Goal: Task Accomplishment & Management: Manage account settings

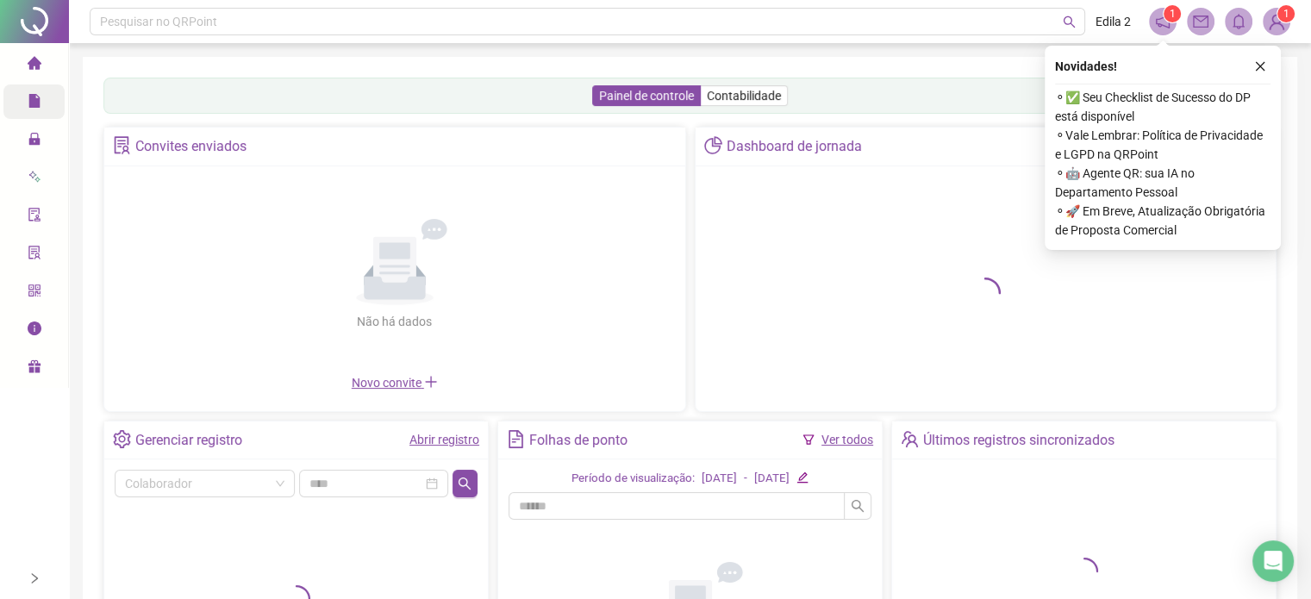
click at [41, 97] on span "Relatórios" at bounding box center [66, 102] width 77 height 14
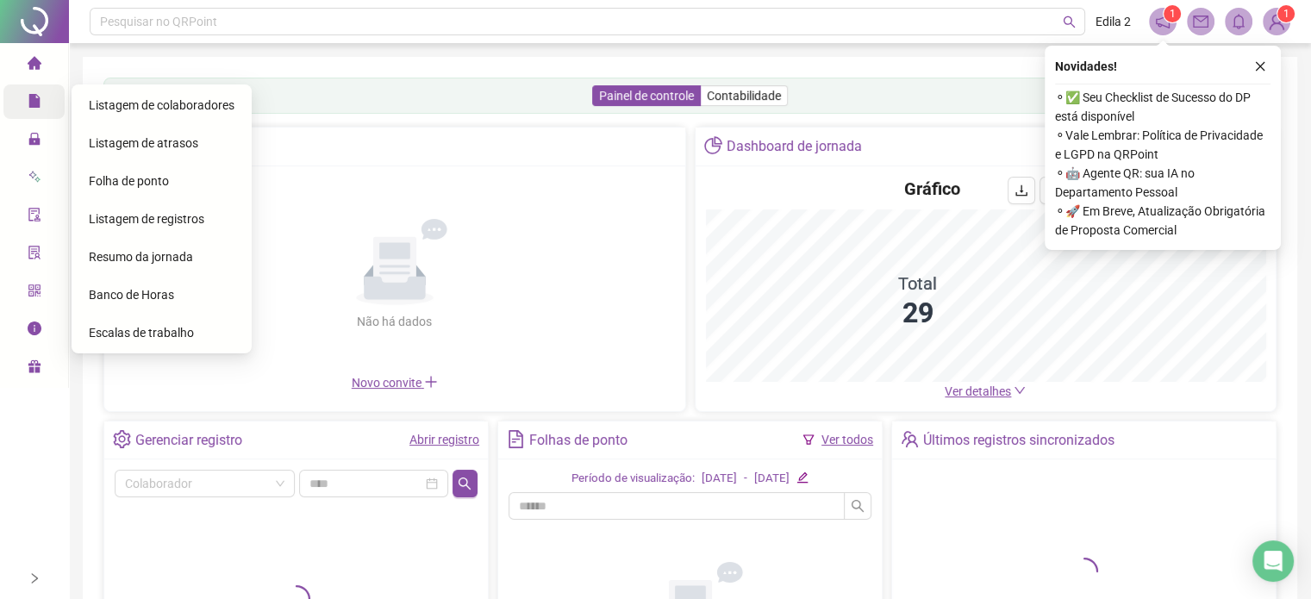
click at [34, 98] on icon "file" at bounding box center [33, 101] width 11 height 14
click at [117, 179] on span "Folha de ponto" at bounding box center [129, 181] width 80 height 14
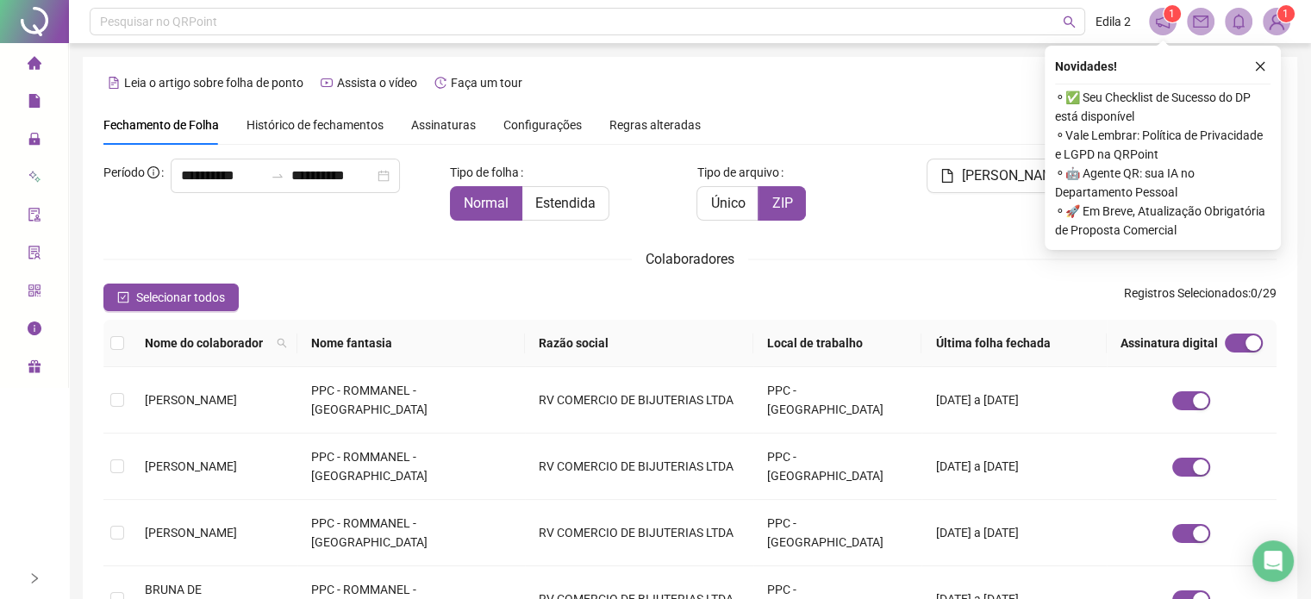
scroll to position [44, 0]
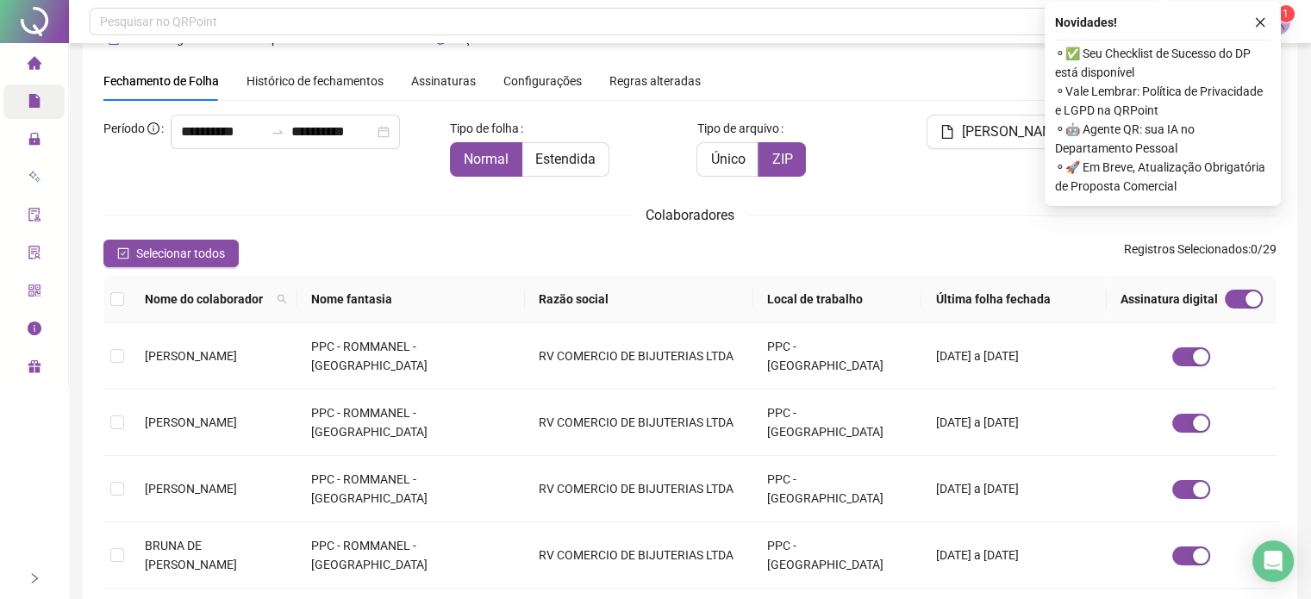
click at [37, 99] on icon "file" at bounding box center [33, 101] width 11 height 14
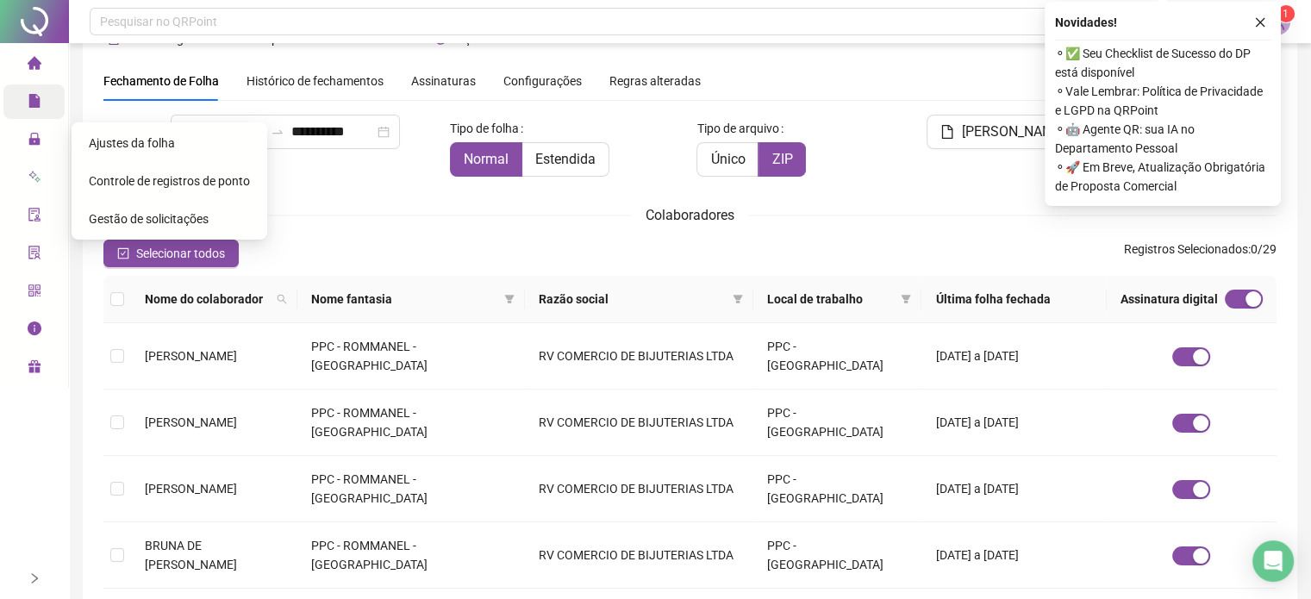
click at [145, 138] on span "Ajustes da folha" at bounding box center [132, 143] width 86 height 14
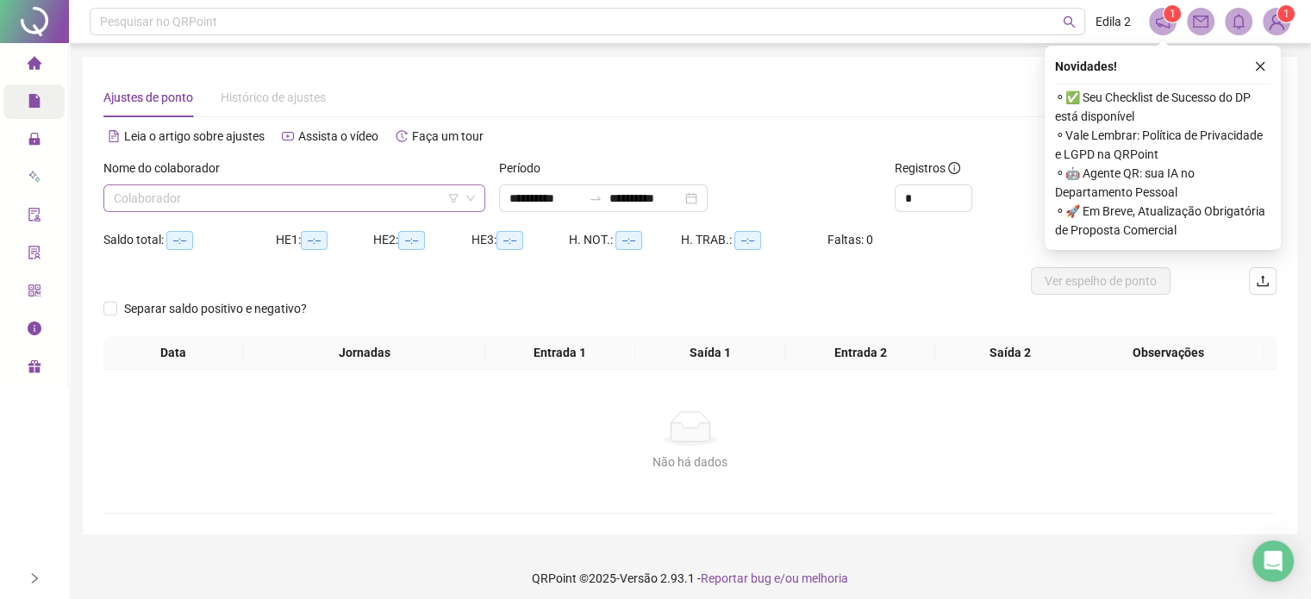
click at [308, 200] on input "search" at bounding box center [287, 198] width 346 height 26
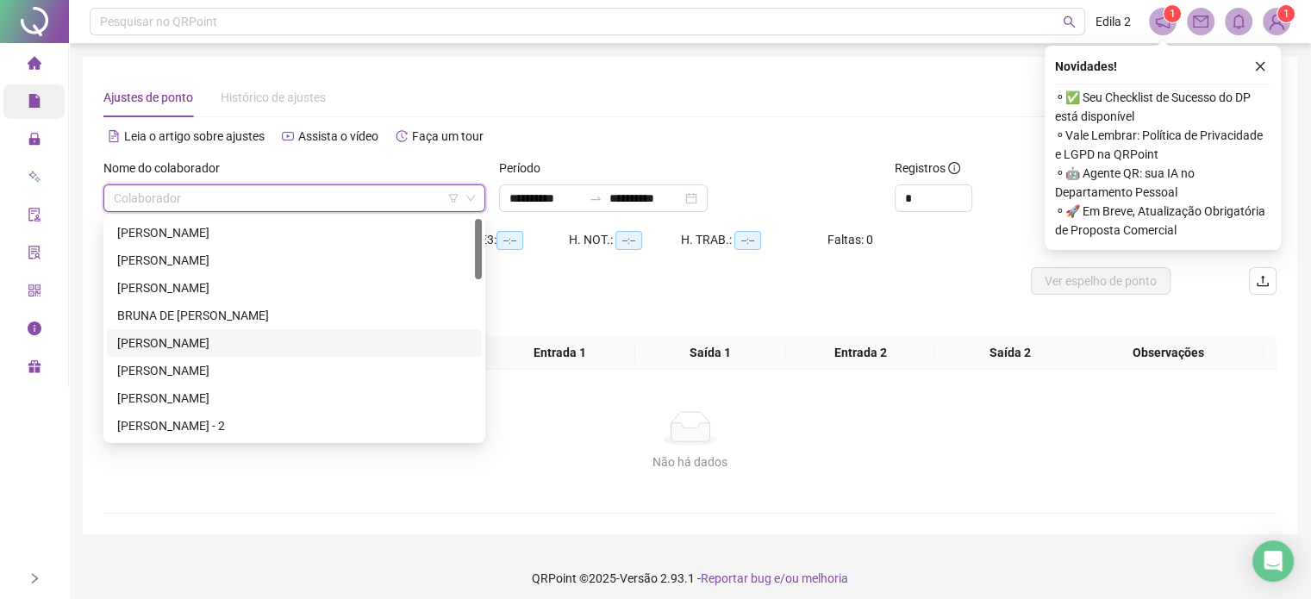
click at [232, 340] on div "[PERSON_NAME]" at bounding box center [294, 342] width 354 height 19
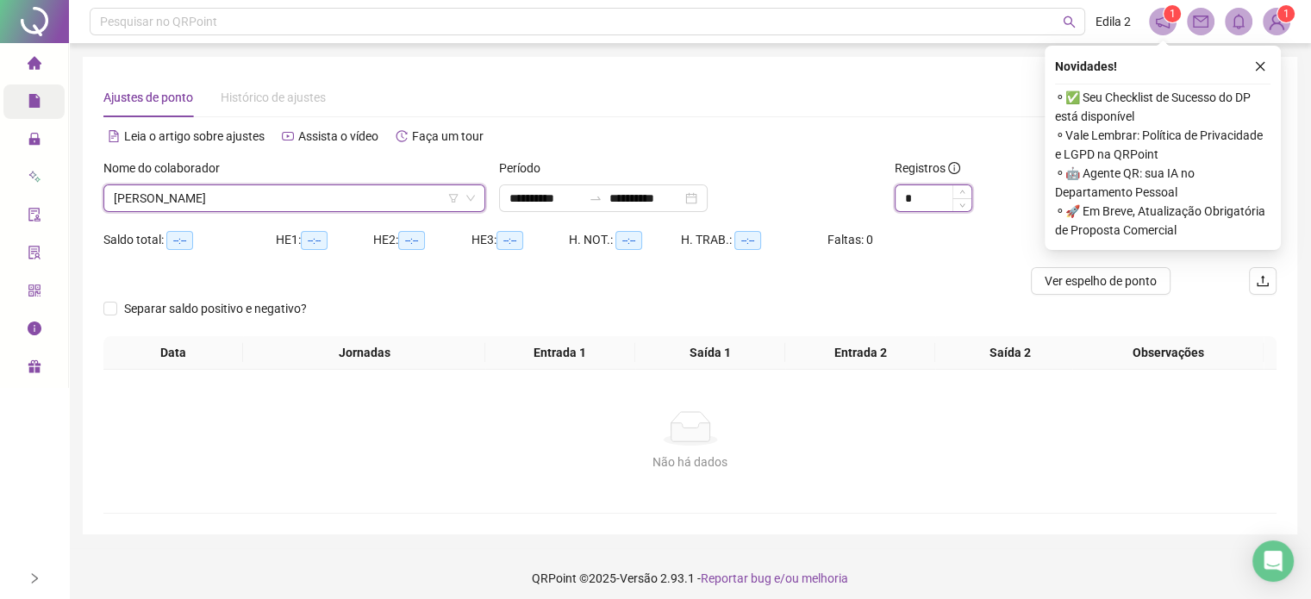
click at [938, 198] on input "*" at bounding box center [933, 198] width 76 height 26
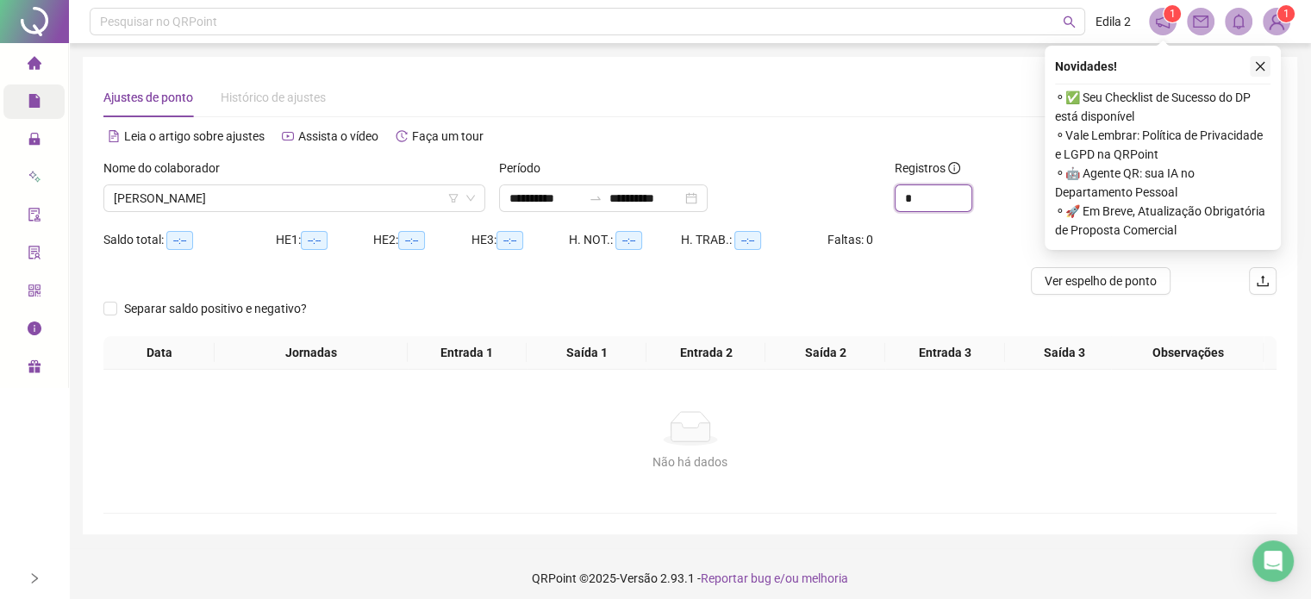
type input "*"
click at [1259, 58] on button "button" at bounding box center [1260, 66] width 21 height 21
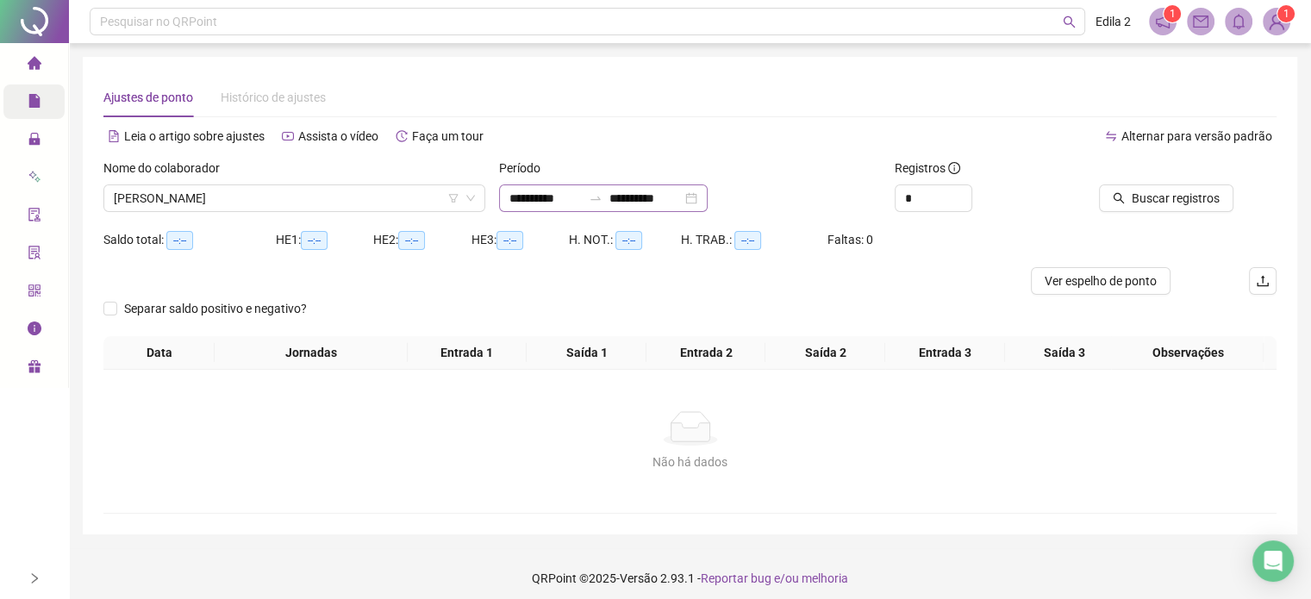
click at [707, 199] on div "**********" at bounding box center [603, 198] width 209 height 28
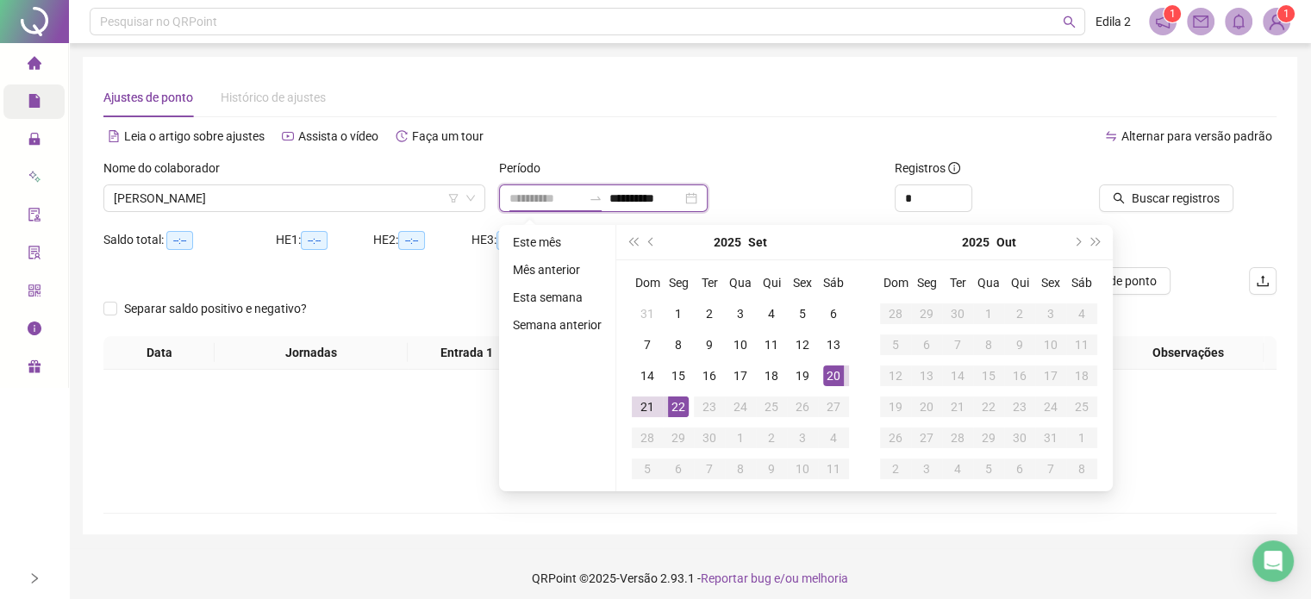
type input "**********"
click at [826, 376] on div "20" at bounding box center [833, 375] width 21 height 21
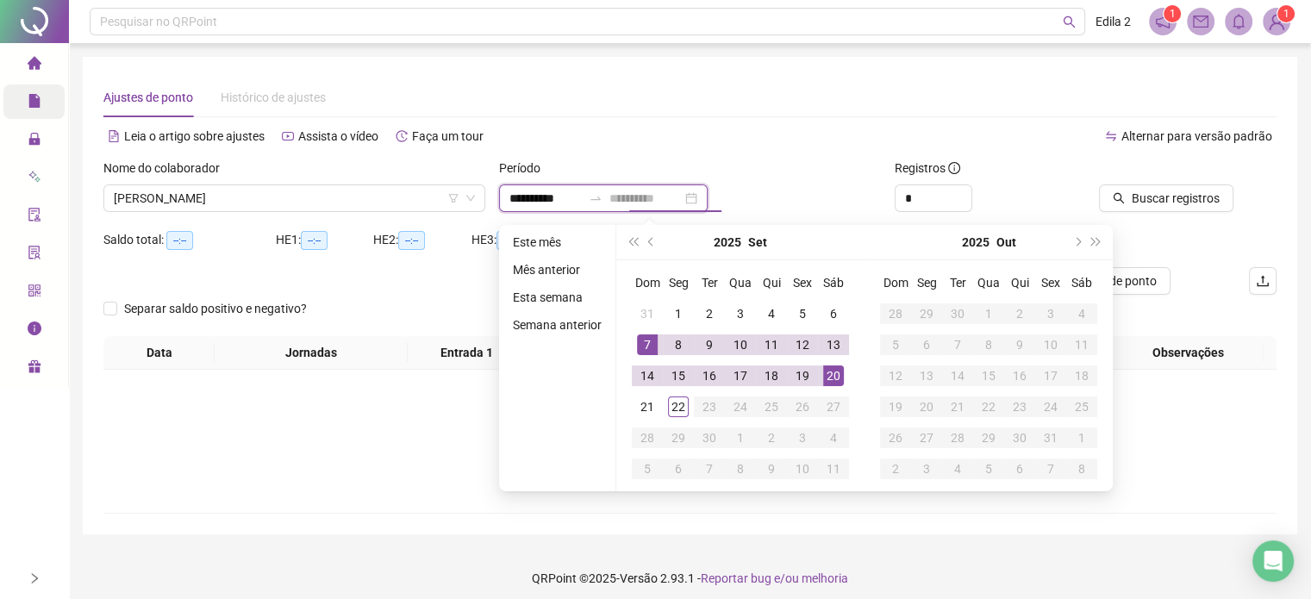
type input "**********"
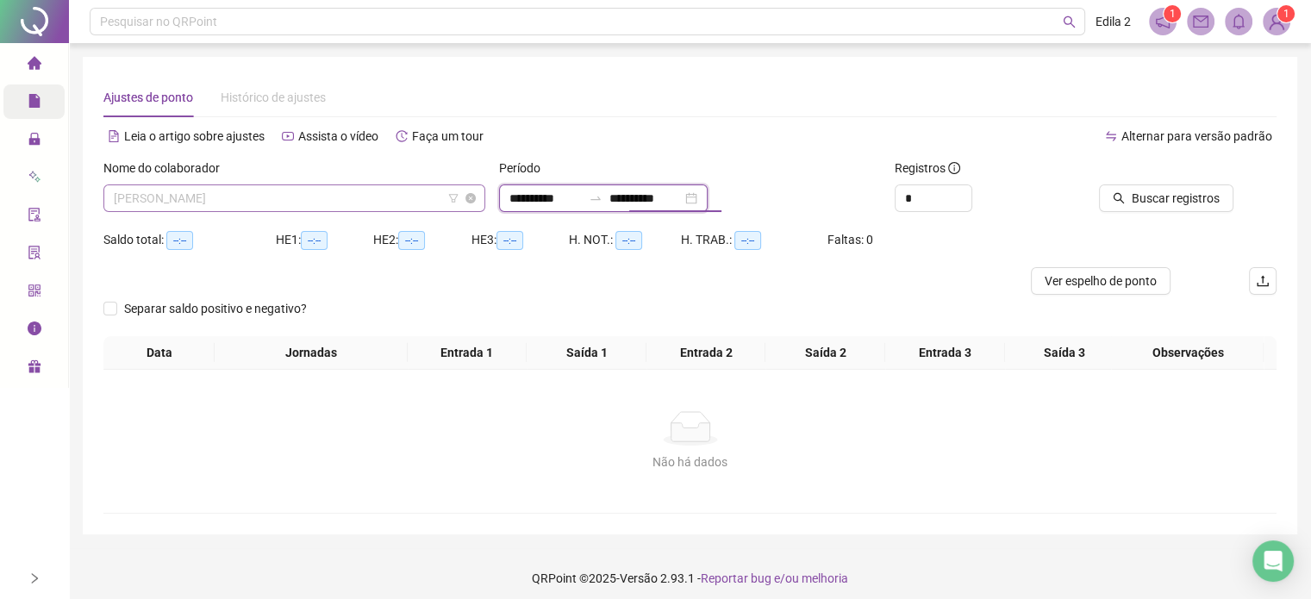
click at [430, 199] on span "[PERSON_NAME]" at bounding box center [294, 198] width 361 height 26
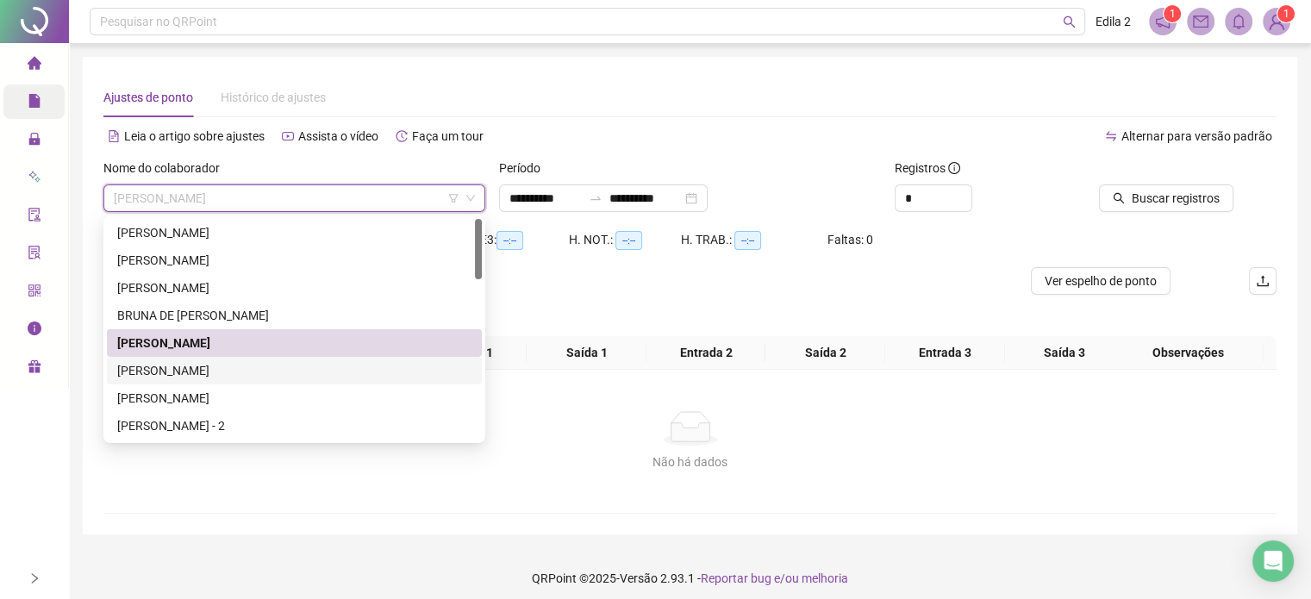
click at [297, 375] on div "[PERSON_NAME]" at bounding box center [294, 370] width 354 height 19
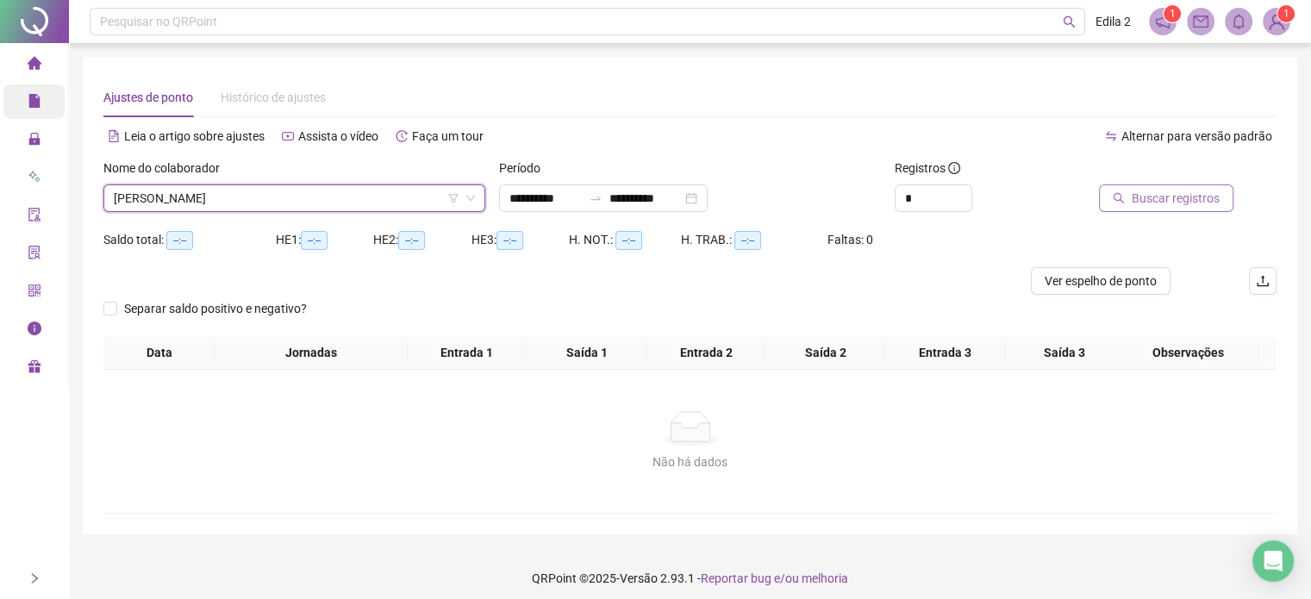
click at [1138, 209] on button "Buscar registros" at bounding box center [1166, 198] width 134 height 28
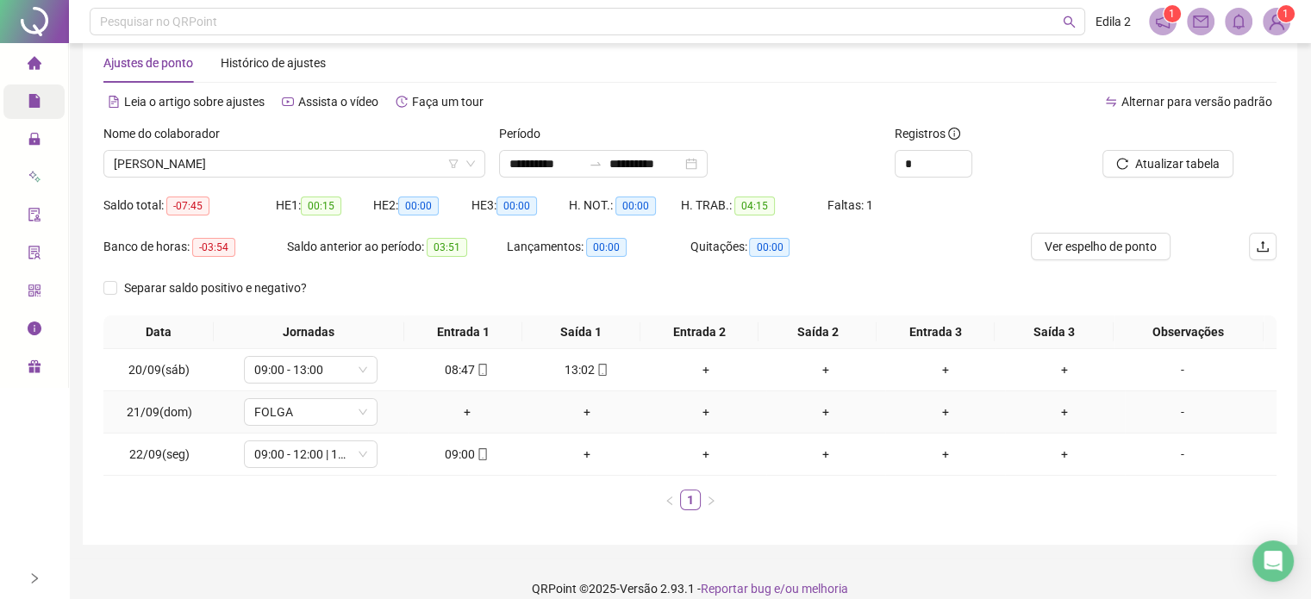
scroll to position [53, 0]
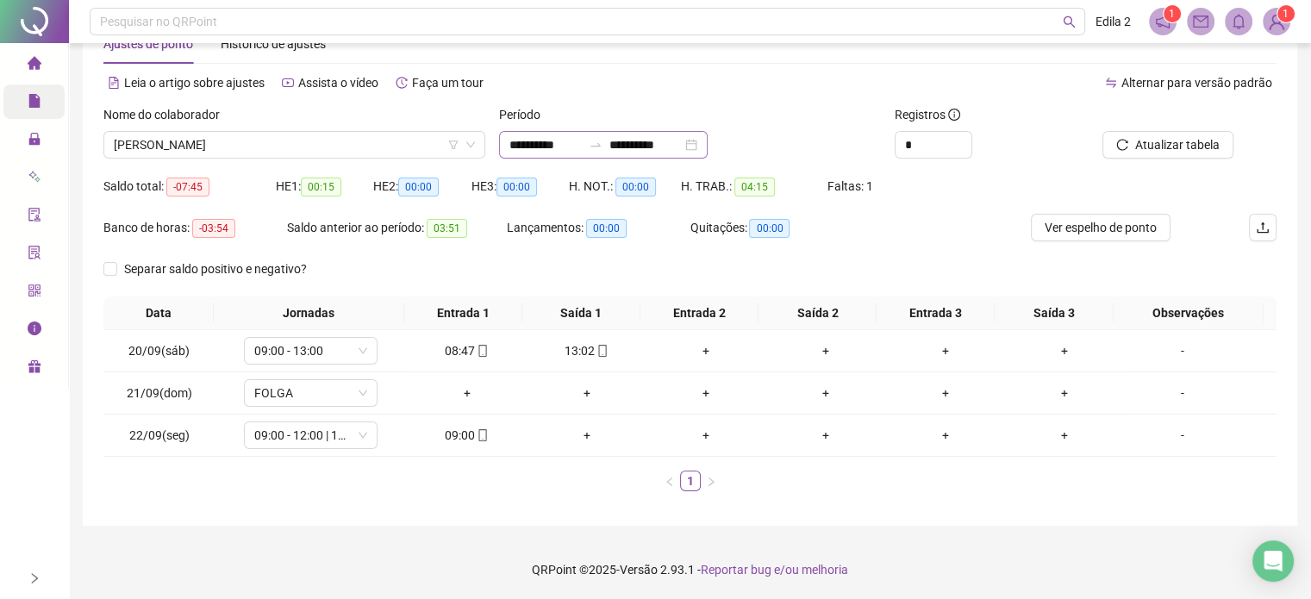
click at [707, 141] on div "**********" at bounding box center [603, 145] width 209 height 28
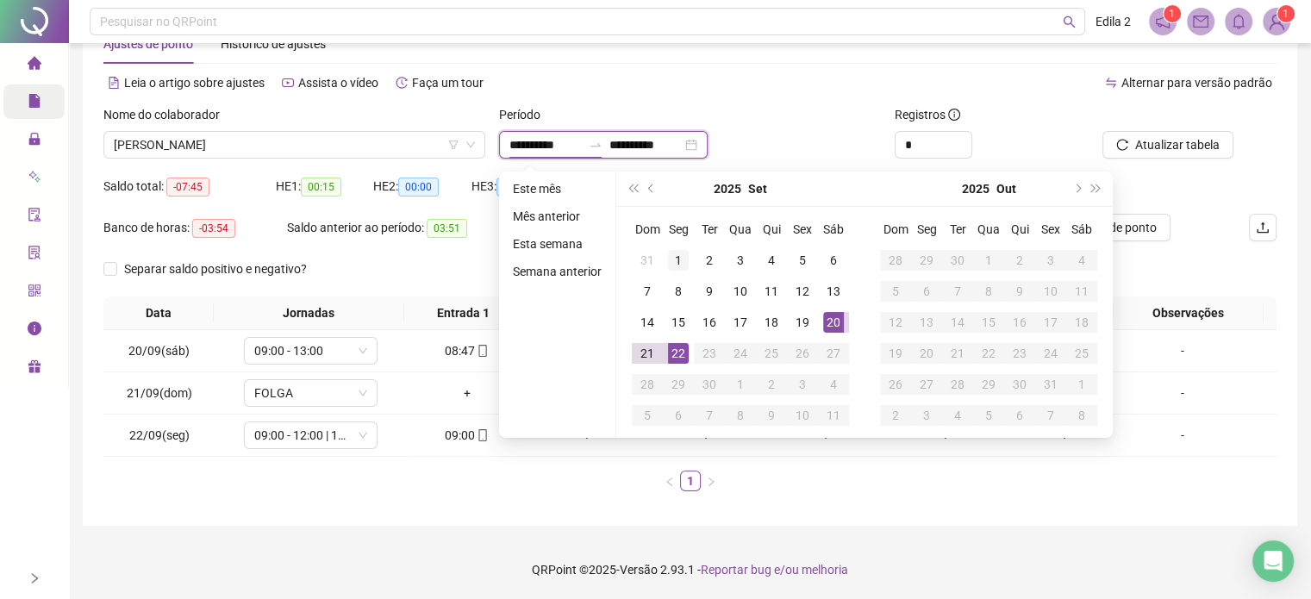
type input "**********"
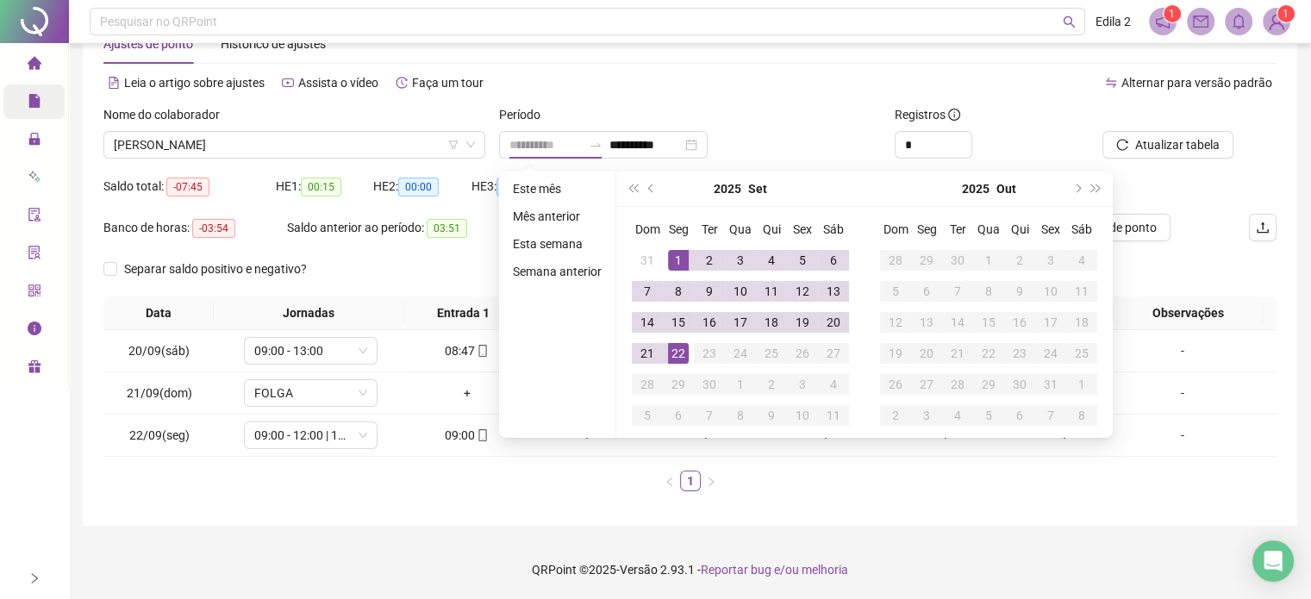
click at [675, 250] on div "1" at bounding box center [678, 260] width 21 height 21
type input "**********"
click at [825, 321] on div "20" at bounding box center [833, 322] width 21 height 21
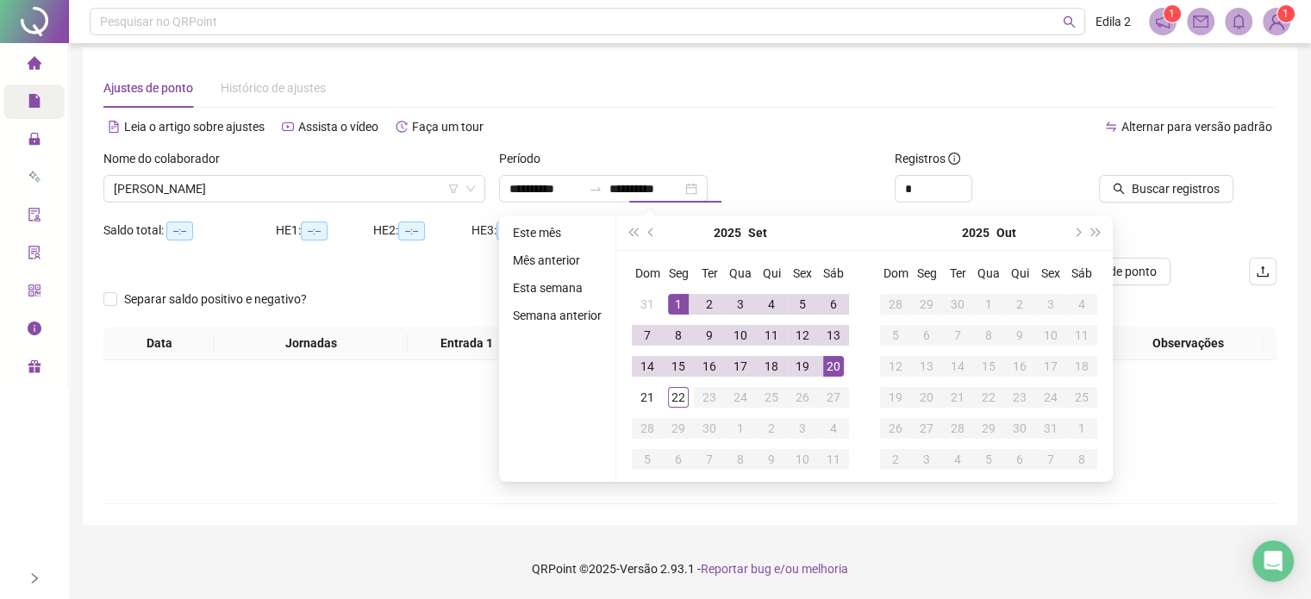
scroll to position [22, 0]
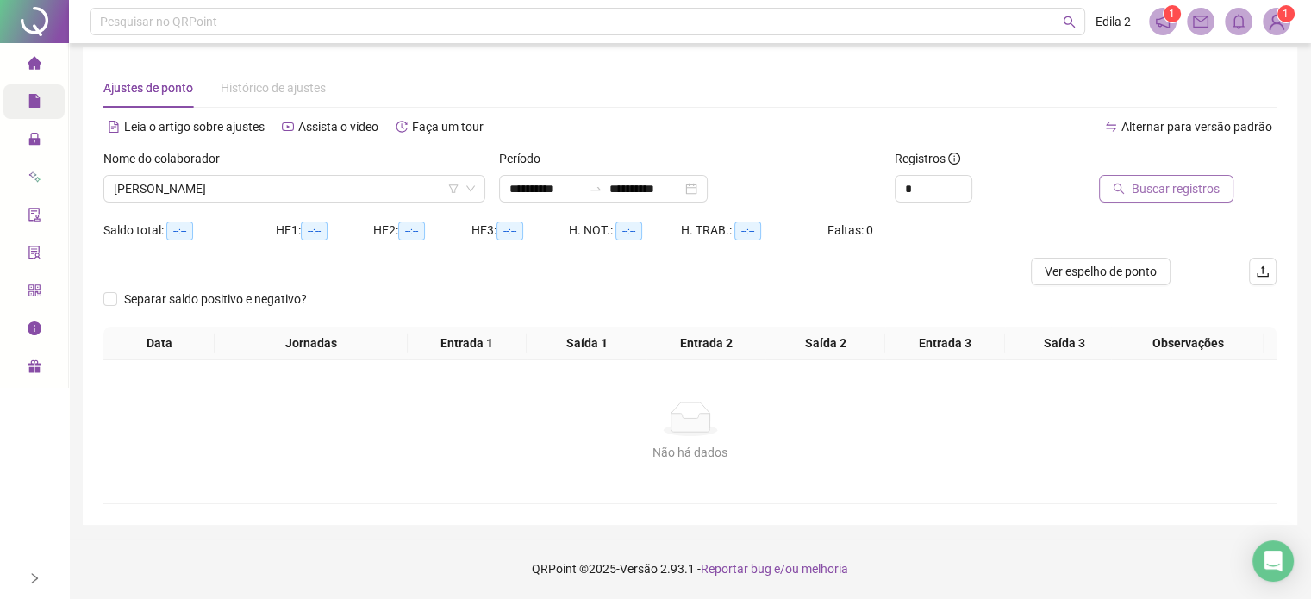
click at [1125, 183] on icon "search" at bounding box center [1119, 189] width 12 height 12
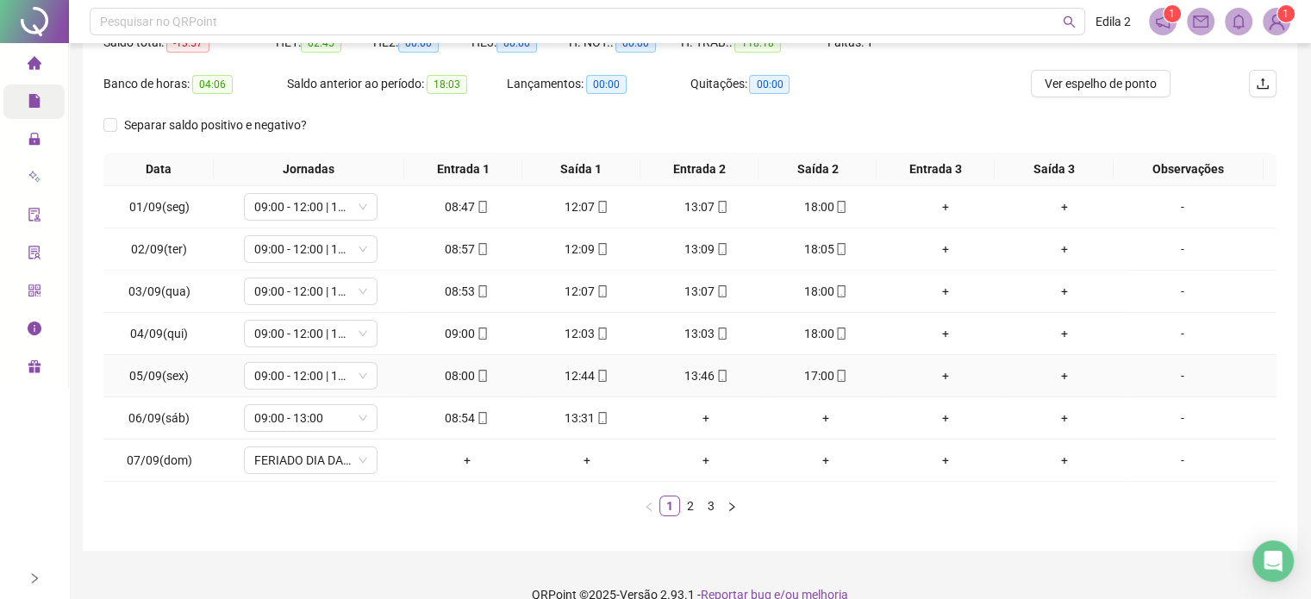
scroll to position [221, 0]
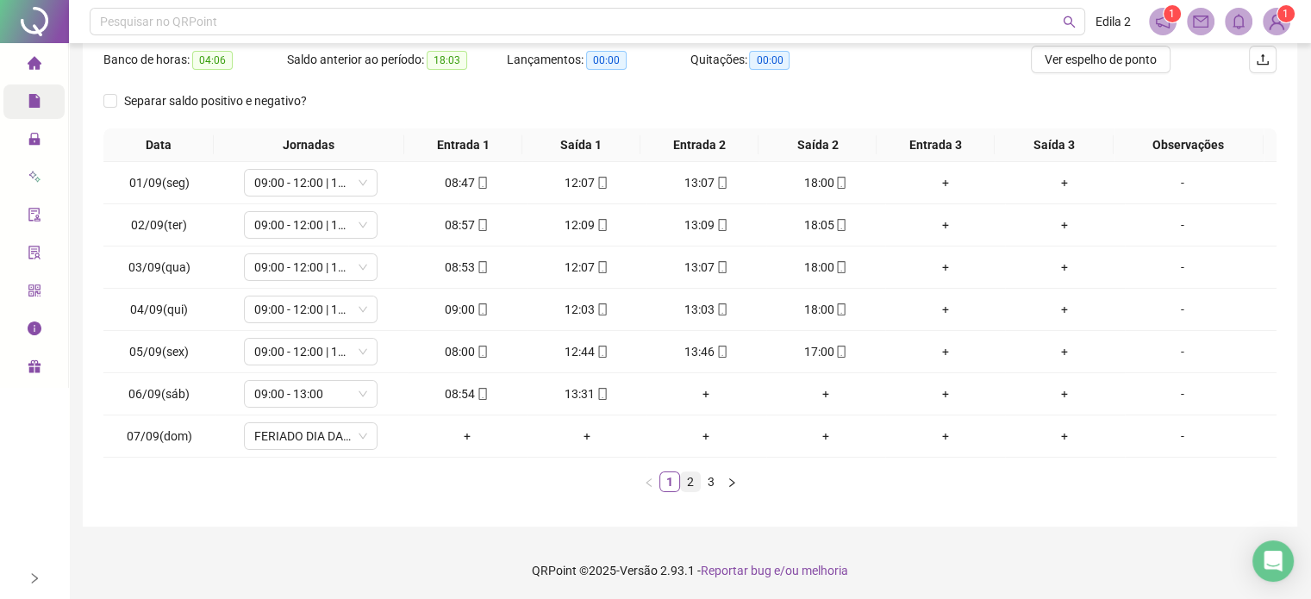
click at [688, 472] on link "2" at bounding box center [690, 481] width 19 height 19
click at [595, 355] on span "desktop" at bounding box center [602, 352] width 14 height 12
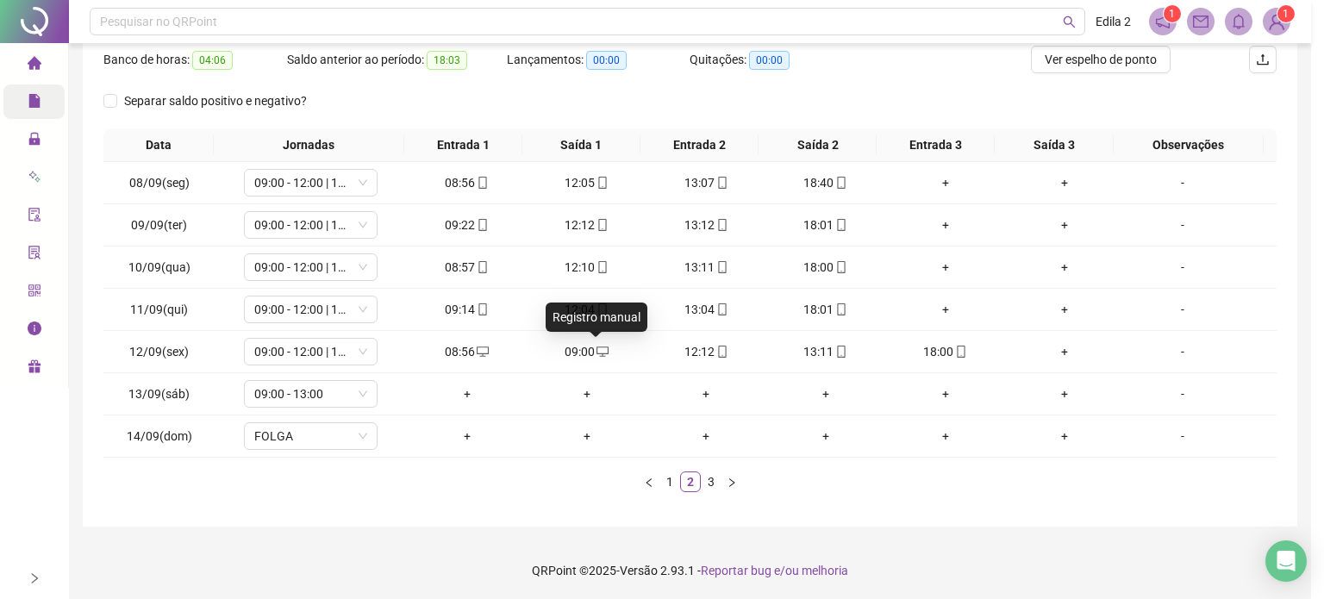
type input "**********"
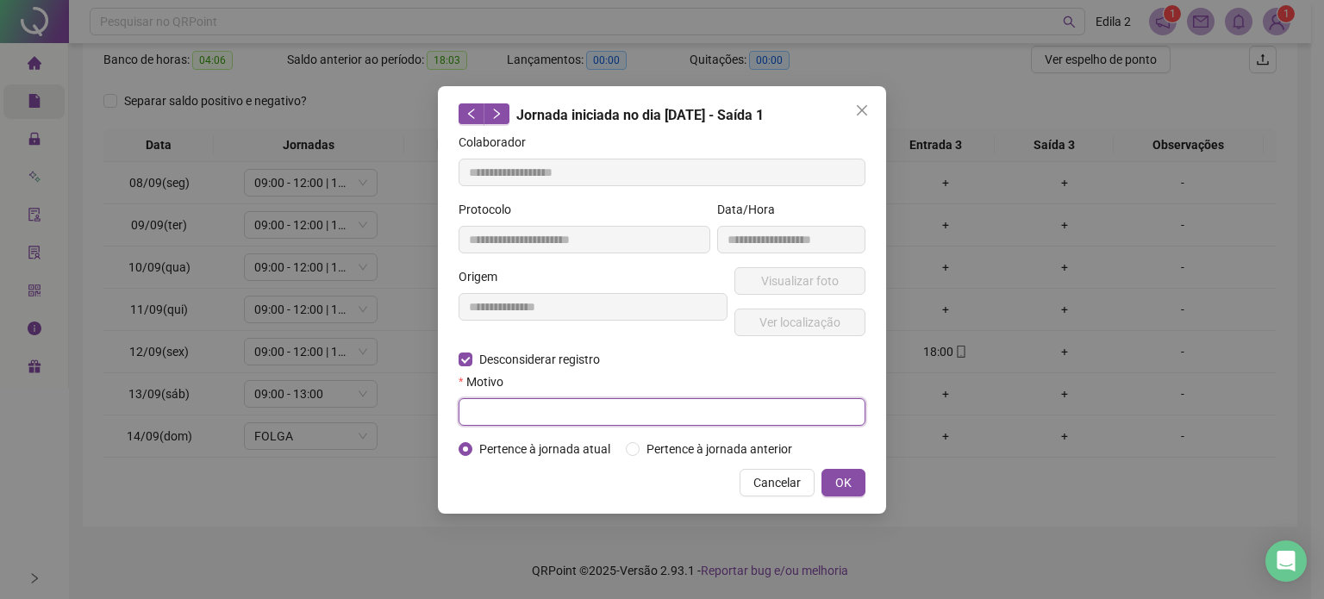
click at [517, 409] on input "text" at bounding box center [661, 412] width 407 height 28
type input "****"
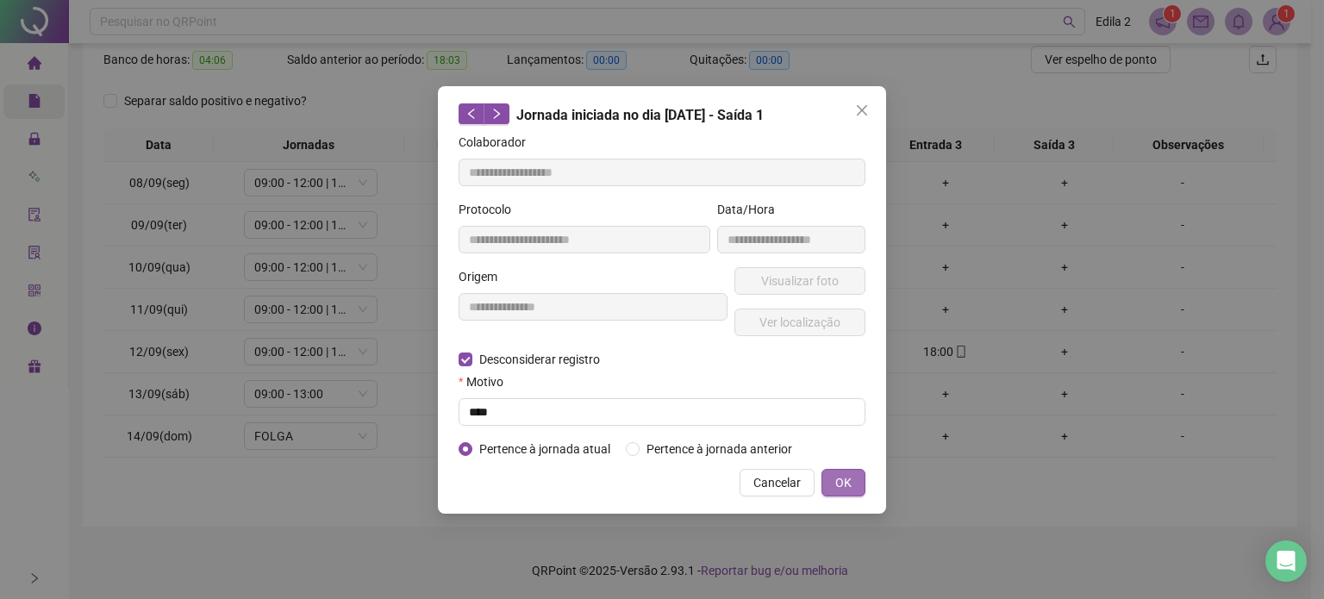
drag, startPoint x: 852, startPoint y: 477, endPoint x: 829, endPoint y: 479, distance: 23.3
click at [851, 478] on button "OK" at bounding box center [843, 483] width 44 height 28
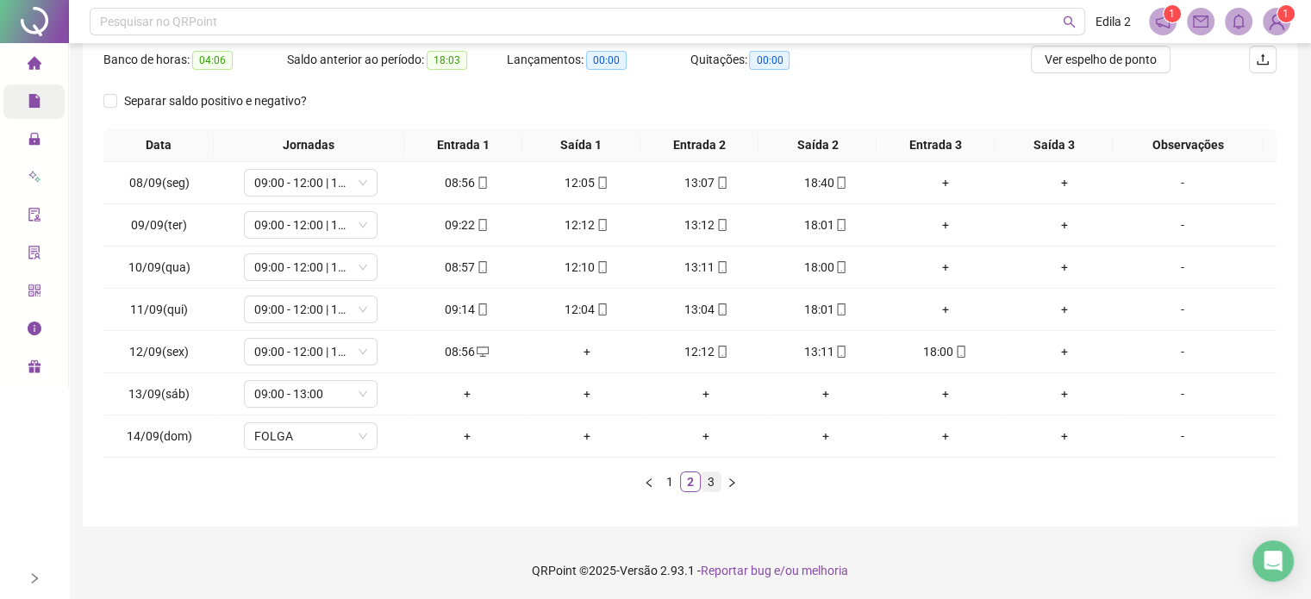
click at [710, 478] on link "3" at bounding box center [710, 481] width 19 height 19
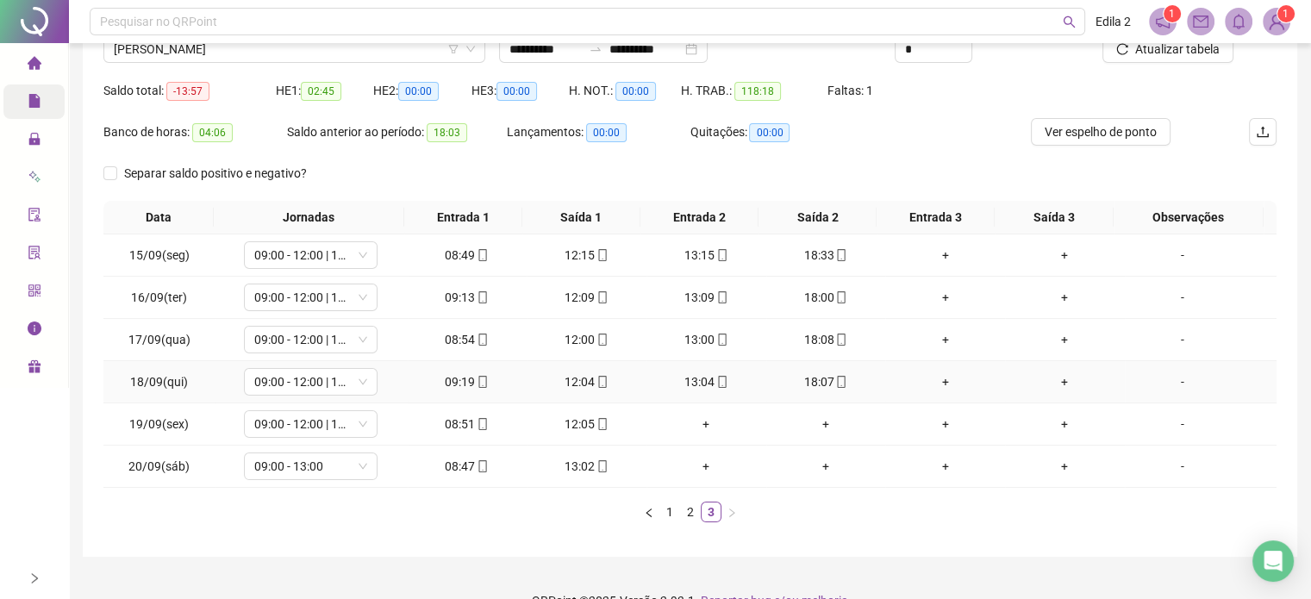
scroll to position [179, 0]
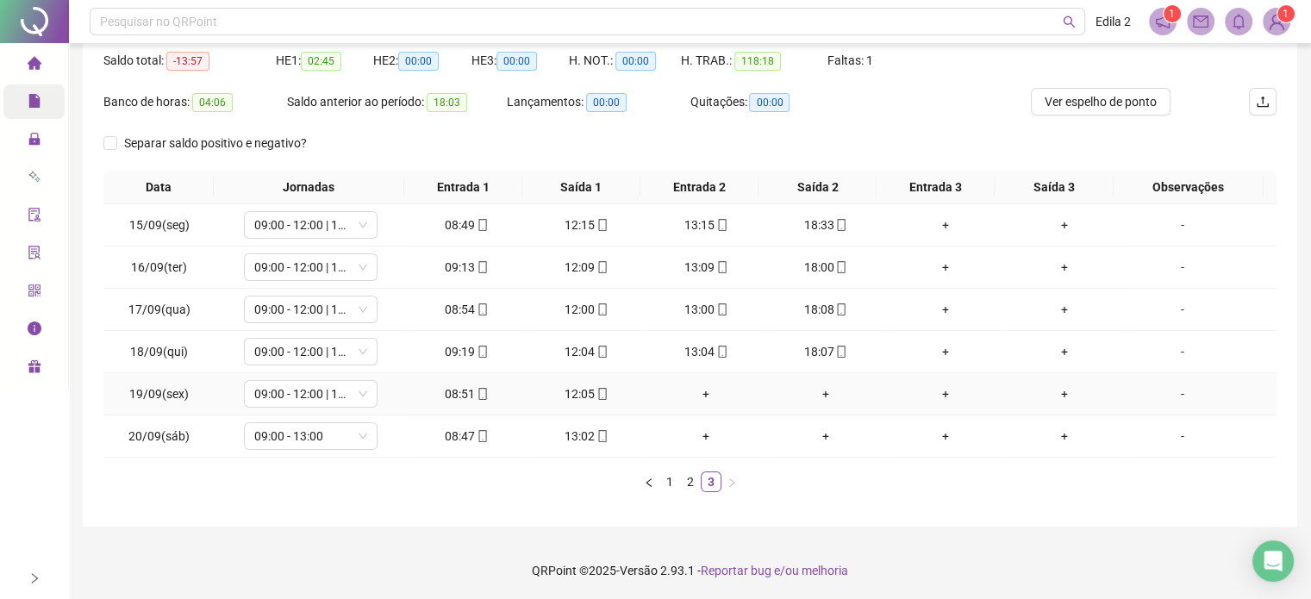
click at [1166, 399] on div "-" at bounding box center [1182, 393] width 102 height 19
click at [1166, 392] on div "Alterar no dia [DATE] Observações Desconsiderar intervalo pré-assinalado? Abona…" at bounding box center [655, 299] width 1311 height 599
click at [1167, 389] on div "-" at bounding box center [1182, 393] width 102 height 19
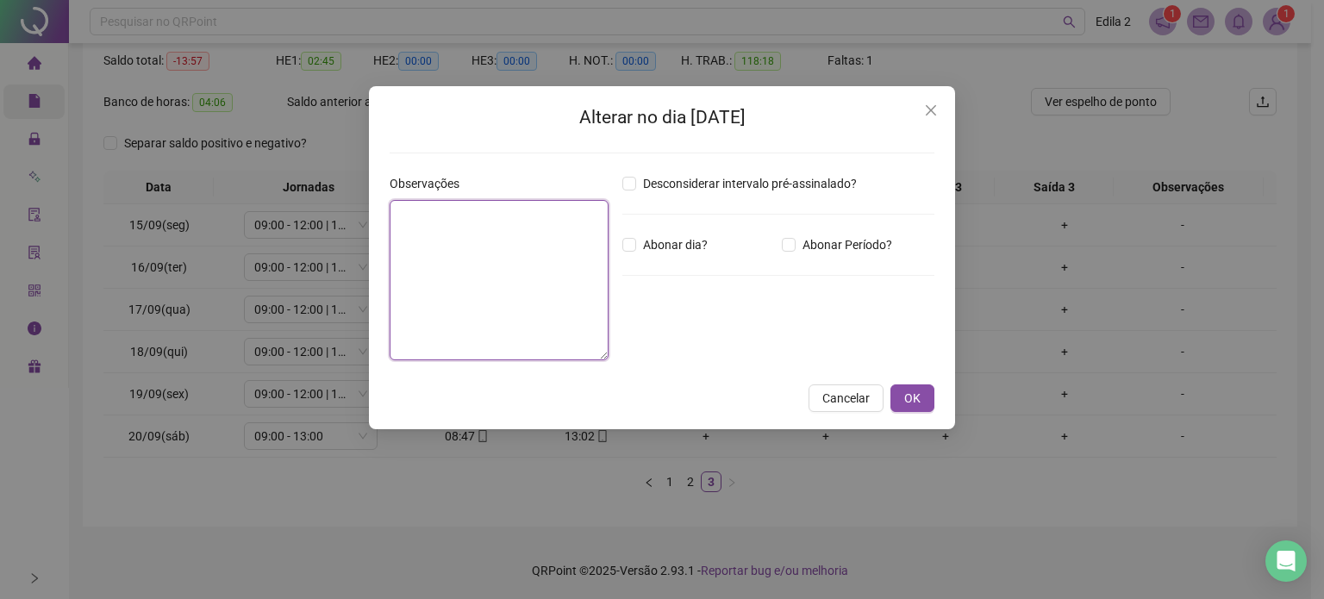
click at [564, 299] on textarea at bounding box center [499, 280] width 219 height 160
type textarea "**********"
click at [908, 387] on button "OK" at bounding box center [912, 398] width 44 height 28
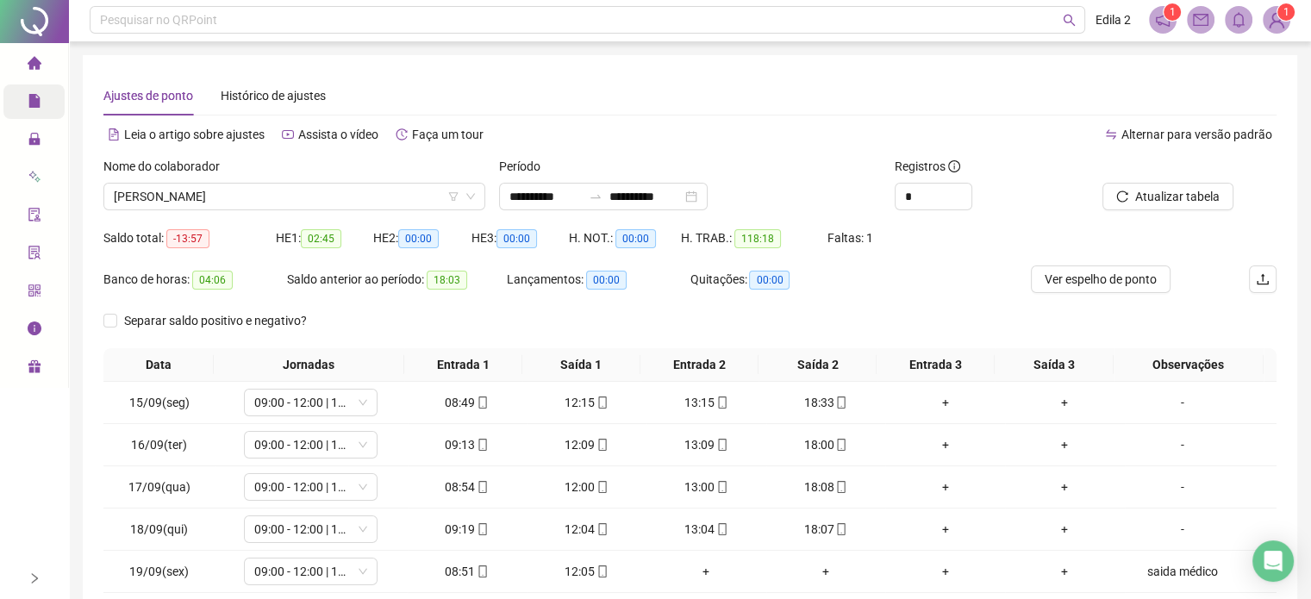
scroll to position [0, 0]
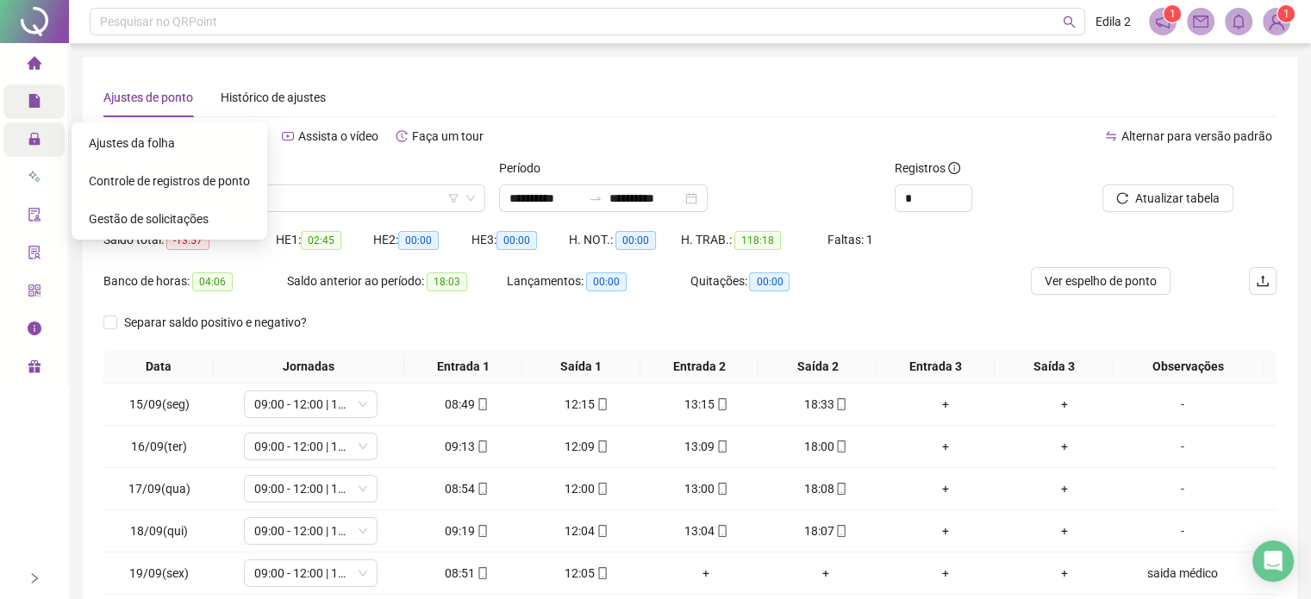
click at [28, 135] on icon "lock" at bounding box center [35, 139] width 14 height 14
click at [92, 136] on span "Ajustes da folha" at bounding box center [132, 143] width 86 height 14
click at [138, 143] on span "Ajustes da folha" at bounding box center [132, 143] width 86 height 14
click at [122, 141] on span "Ajustes da folha" at bounding box center [132, 143] width 86 height 14
click at [103, 147] on span "Ajustes da folha" at bounding box center [132, 143] width 86 height 14
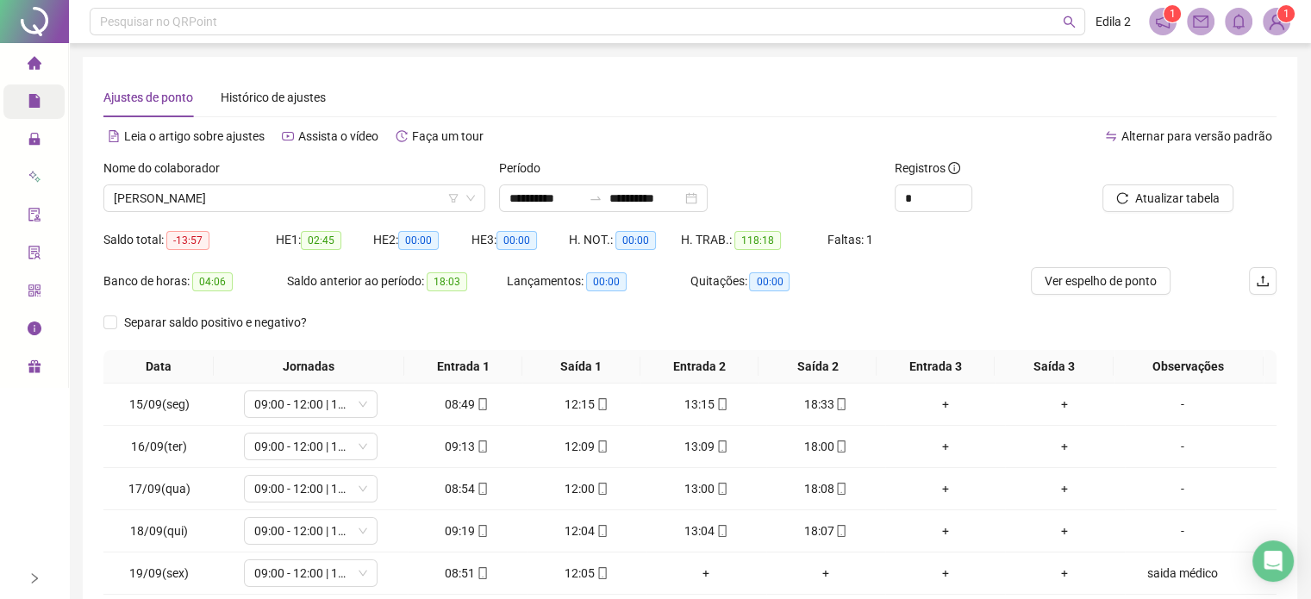
click at [38, 106] on icon "file" at bounding box center [33, 101] width 11 height 14
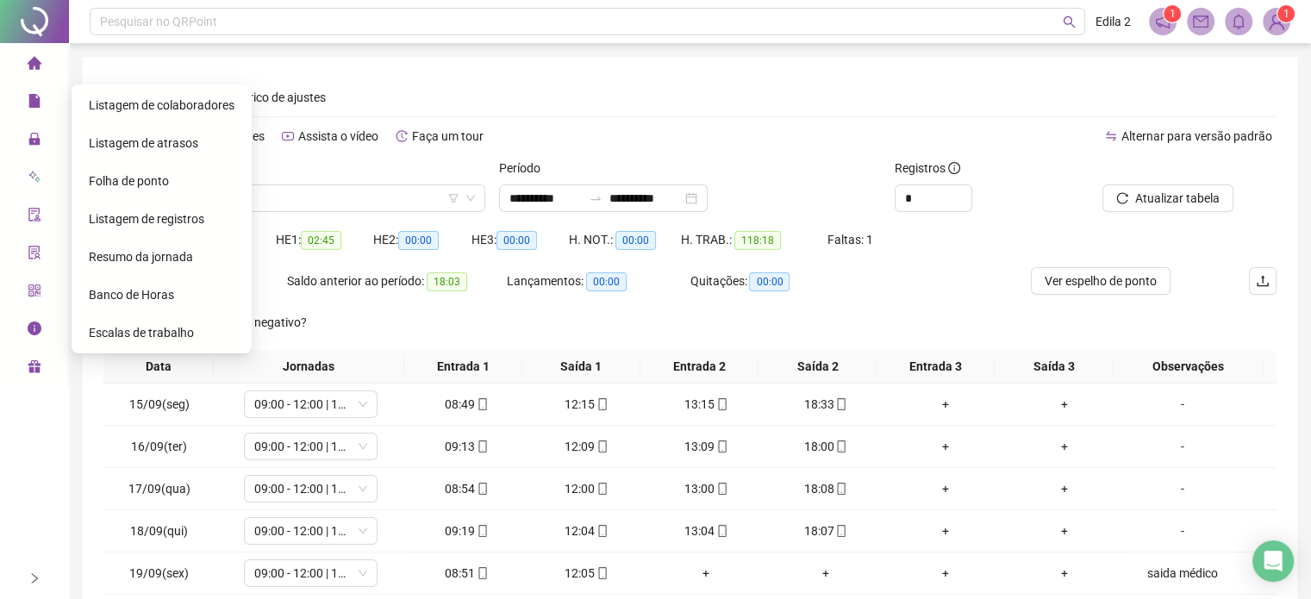
click at [133, 177] on span "Folha de ponto" at bounding box center [129, 181] width 80 height 14
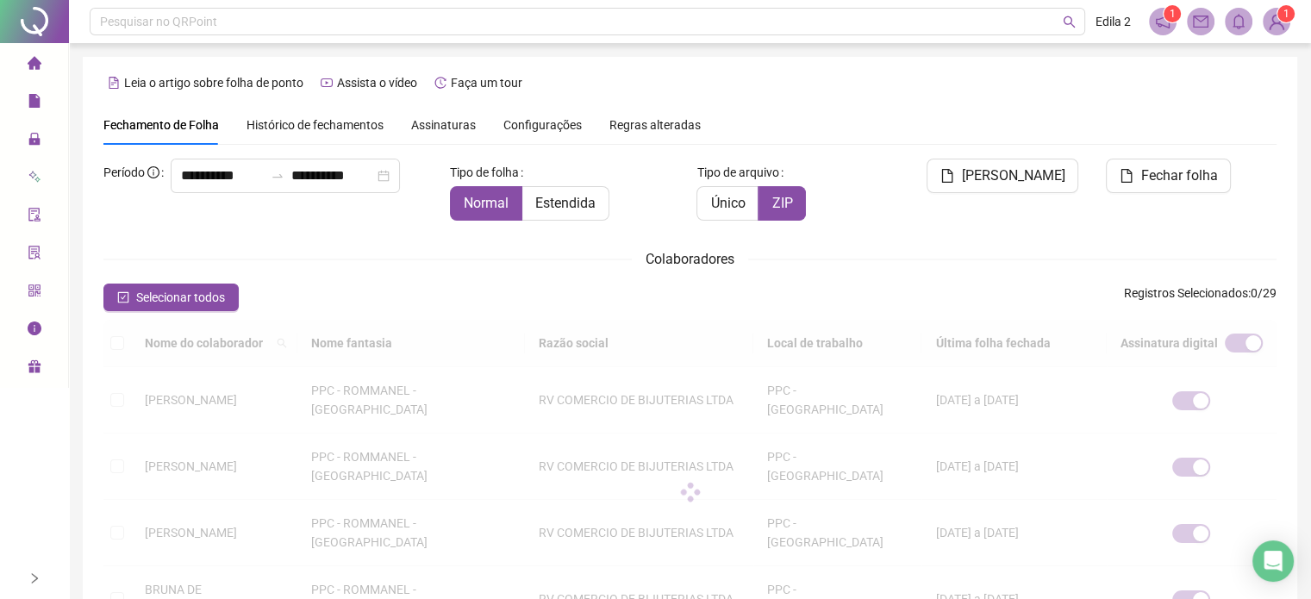
scroll to position [44, 0]
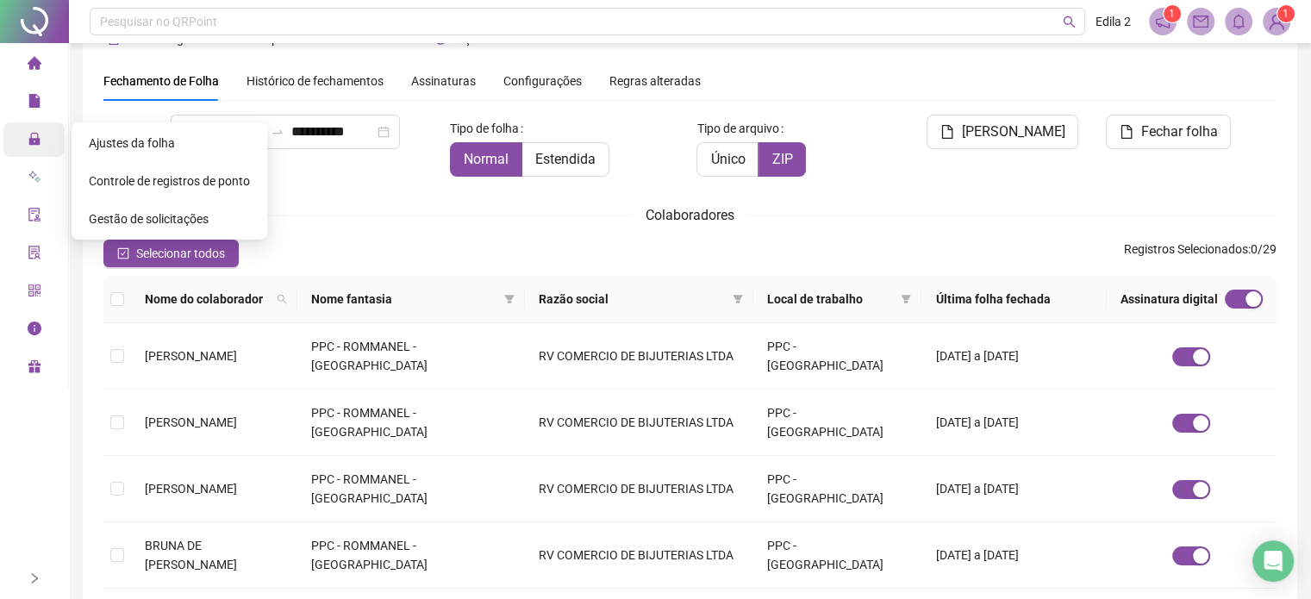
click at [52, 135] on span "Administração" at bounding box center [89, 140] width 78 height 14
click at [91, 141] on span "Ajustes da folha" at bounding box center [132, 143] width 86 height 14
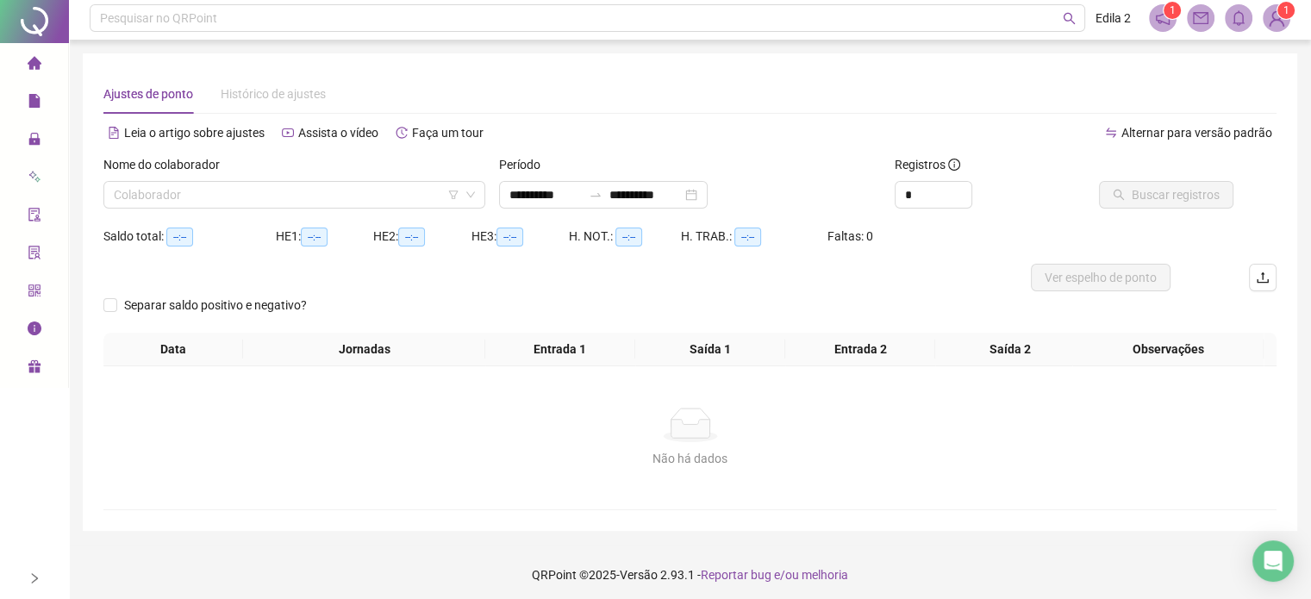
scroll to position [9, 0]
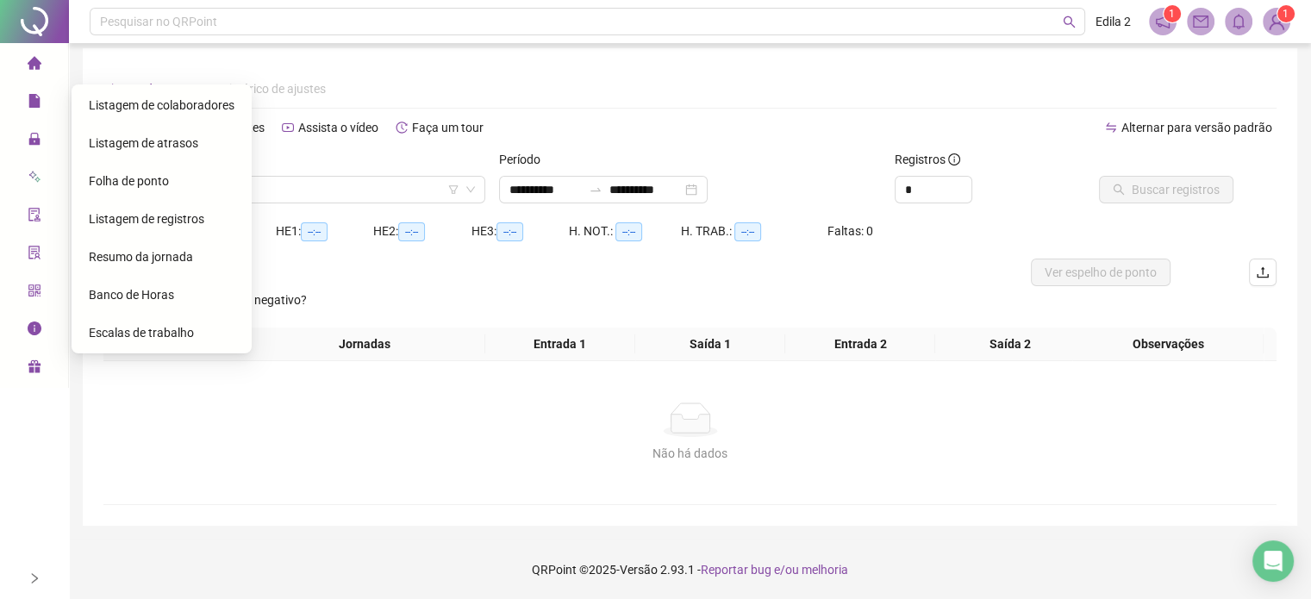
click at [138, 174] on span "Folha de ponto" at bounding box center [129, 181] width 80 height 14
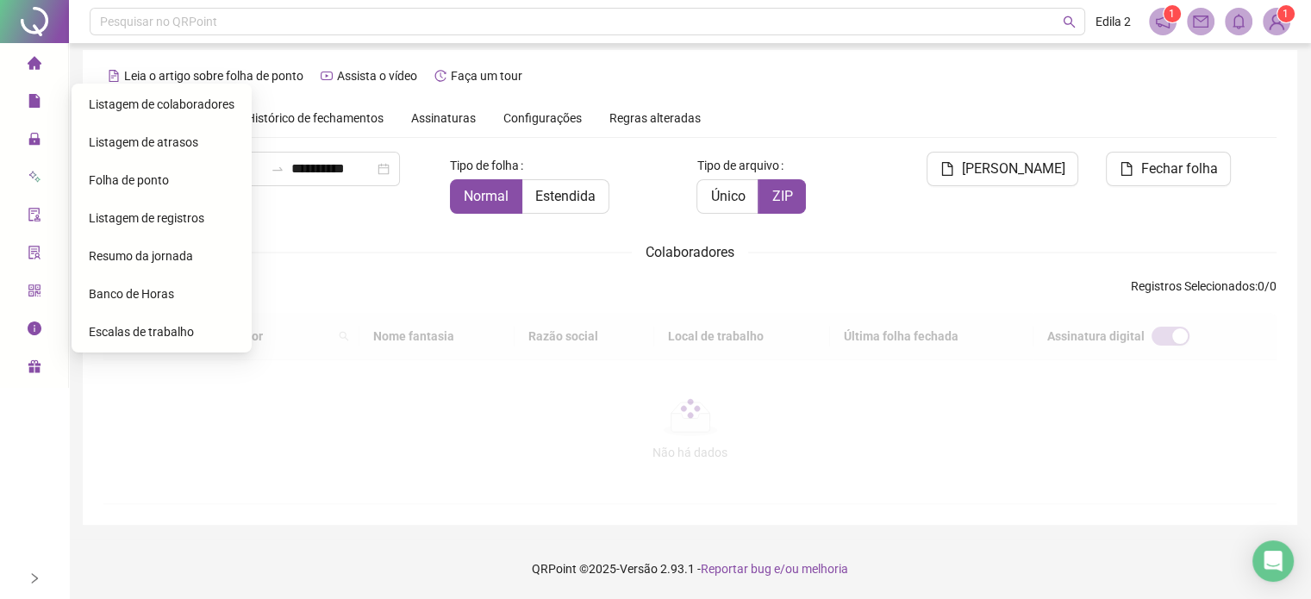
click at [171, 184] on div "**********" at bounding box center [285, 169] width 229 height 34
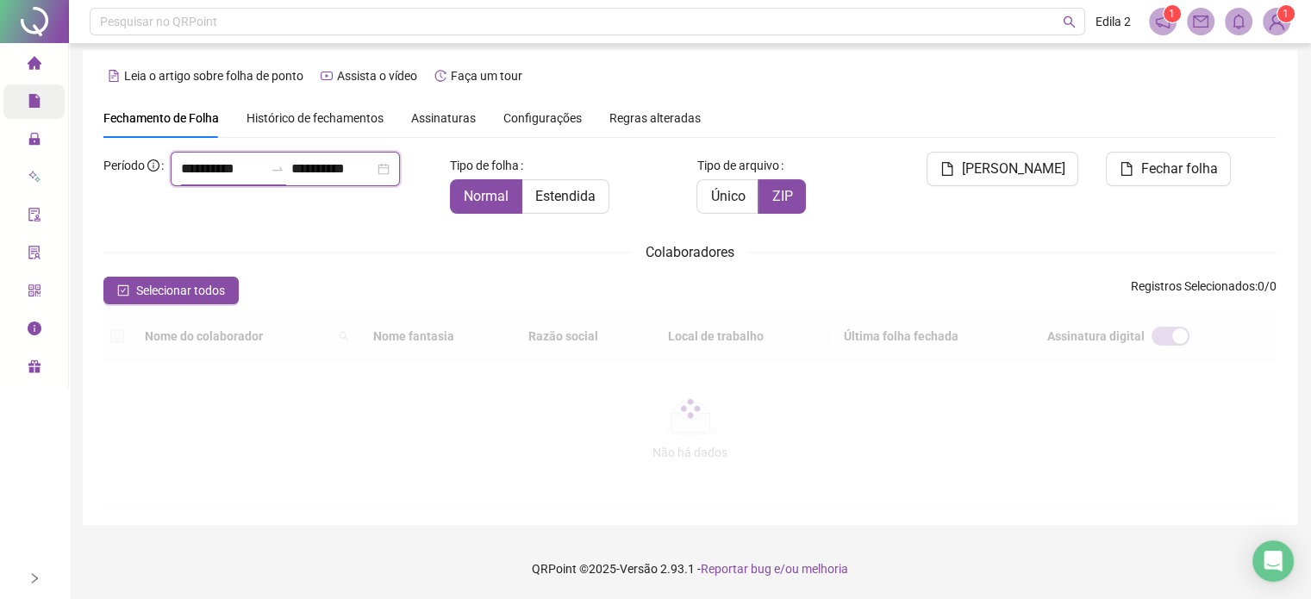
scroll to position [44, 0]
click at [21, 103] on div "Relatórios" at bounding box center [33, 101] width 61 height 34
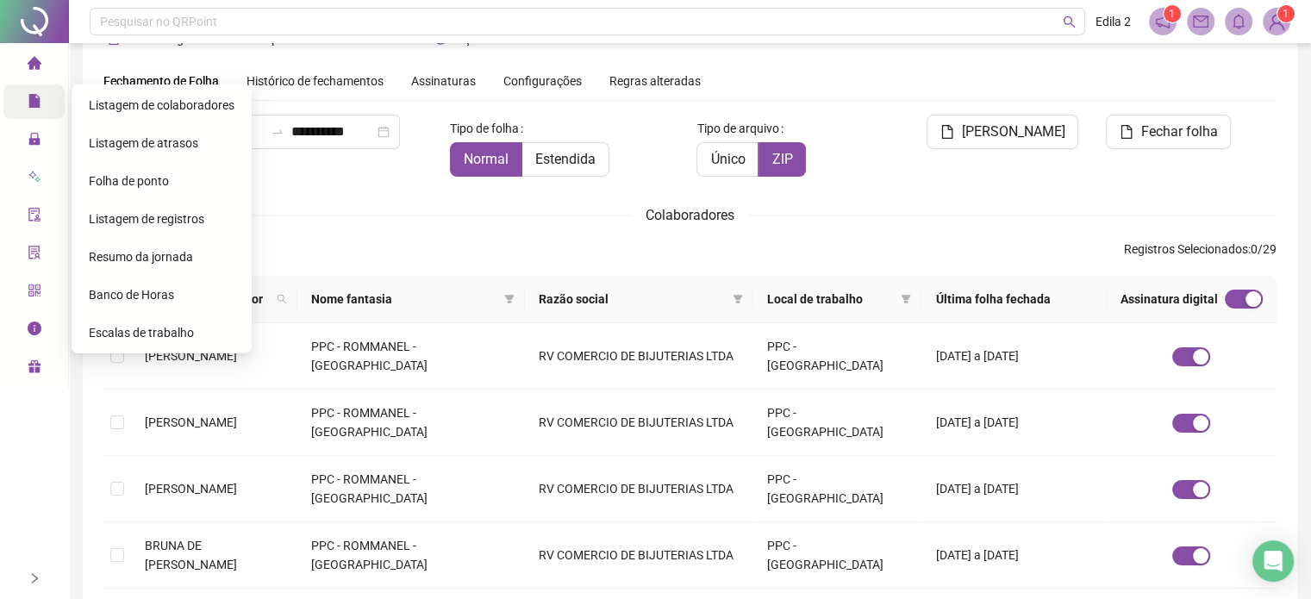
click at [123, 176] on span "Folha de ponto" at bounding box center [129, 181] width 80 height 14
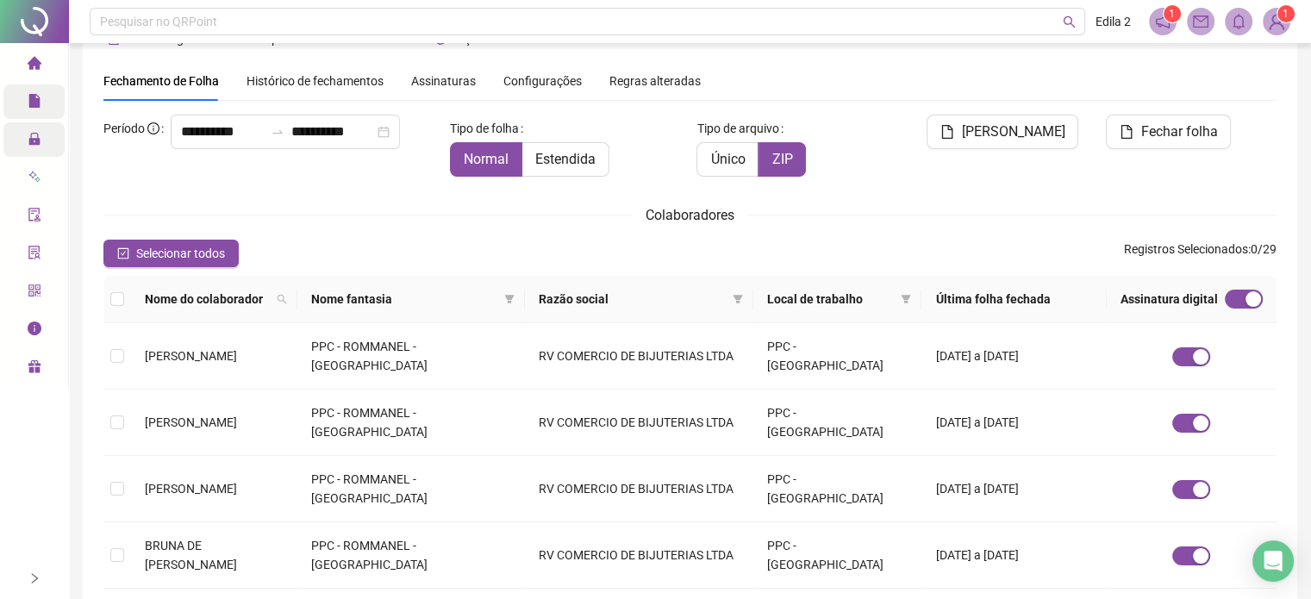
click at [39, 149] on span "lock" at bounding box center [35, 141] width 14 height 34
click at [38, 133] on icon "lock" at bounding box center [35, 139] width 14 height 14
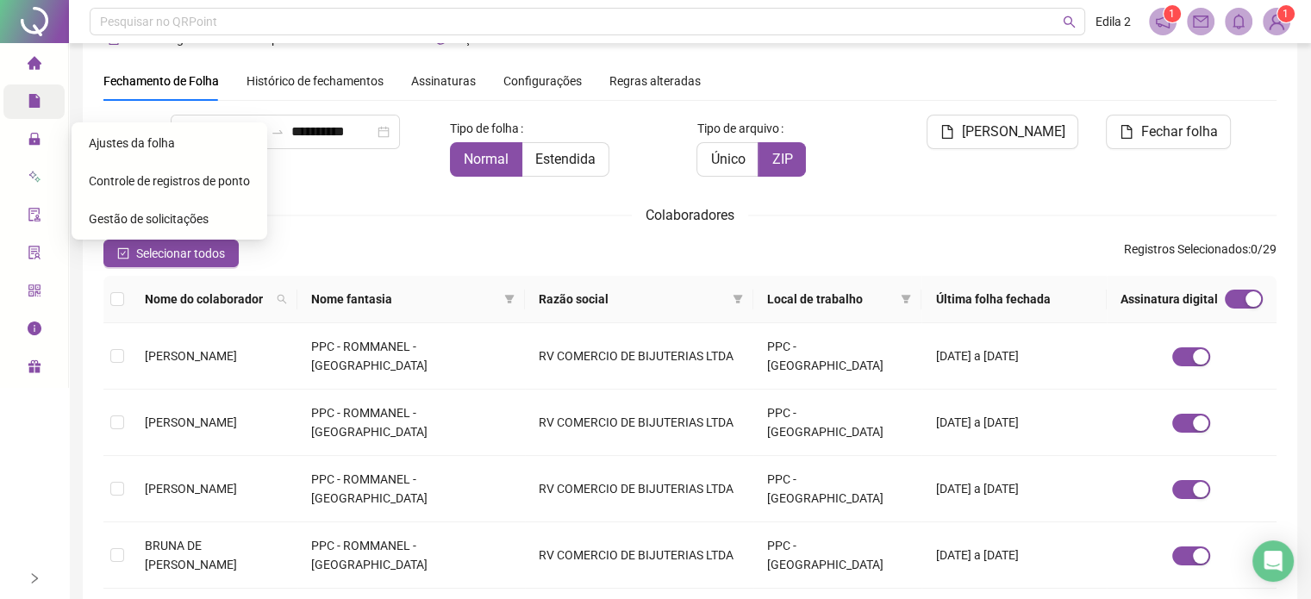
click at [159, 136] on span "Ajustes da folha" at bounding box center [132, 143] width 86 height 14
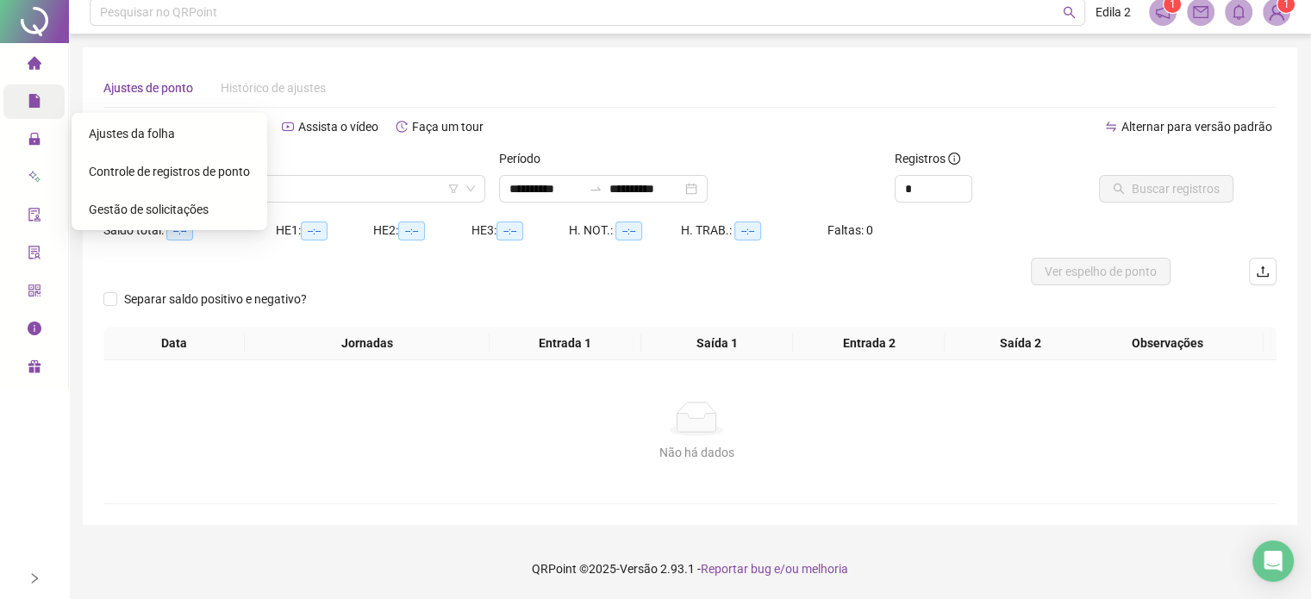
click at [159, 134] on span "Leia o artigo sobre ajustes" at bounding box center [194, 127] width 140 height 14
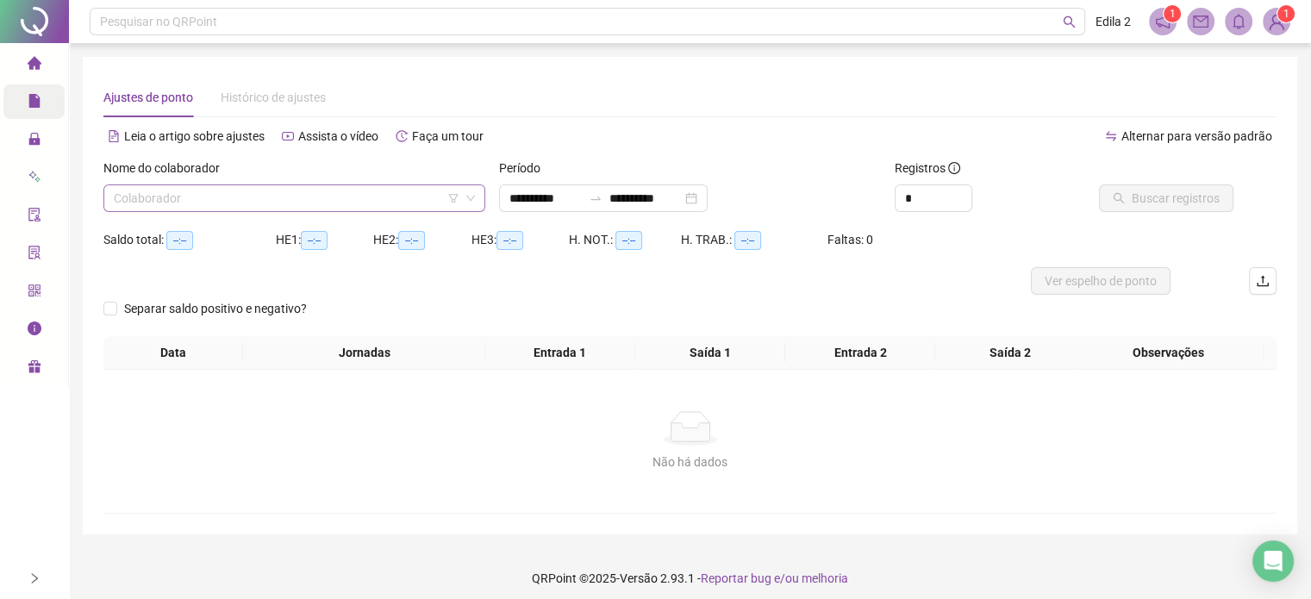
click at [277, 196] on input "search" at bounding box center [287, 198] width 346 height 26
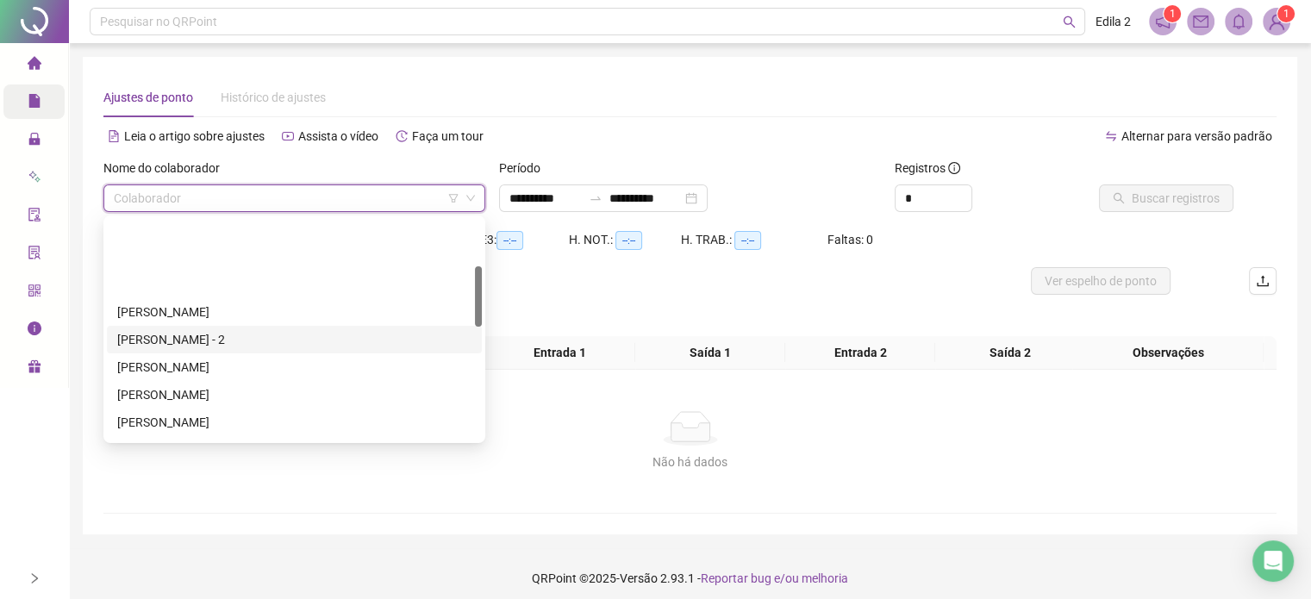
scroll to position [172, 0]
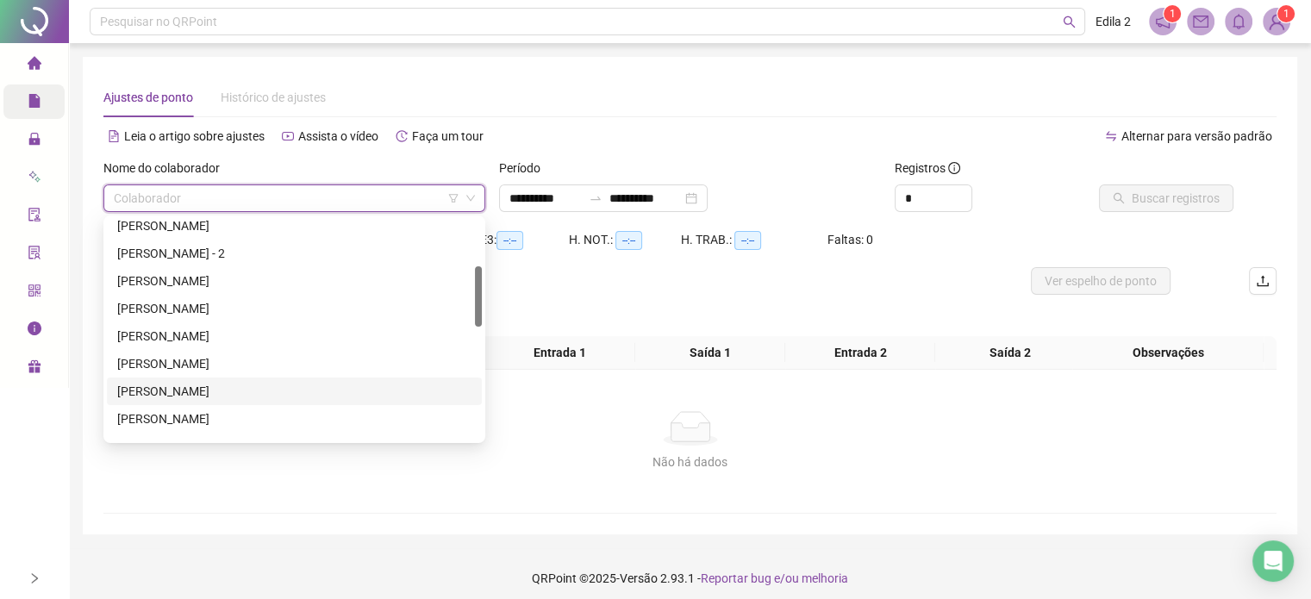
click at [229, 396] on div "[PERSON_NAME]" at bounding box center [294, 391] width 354 height 19
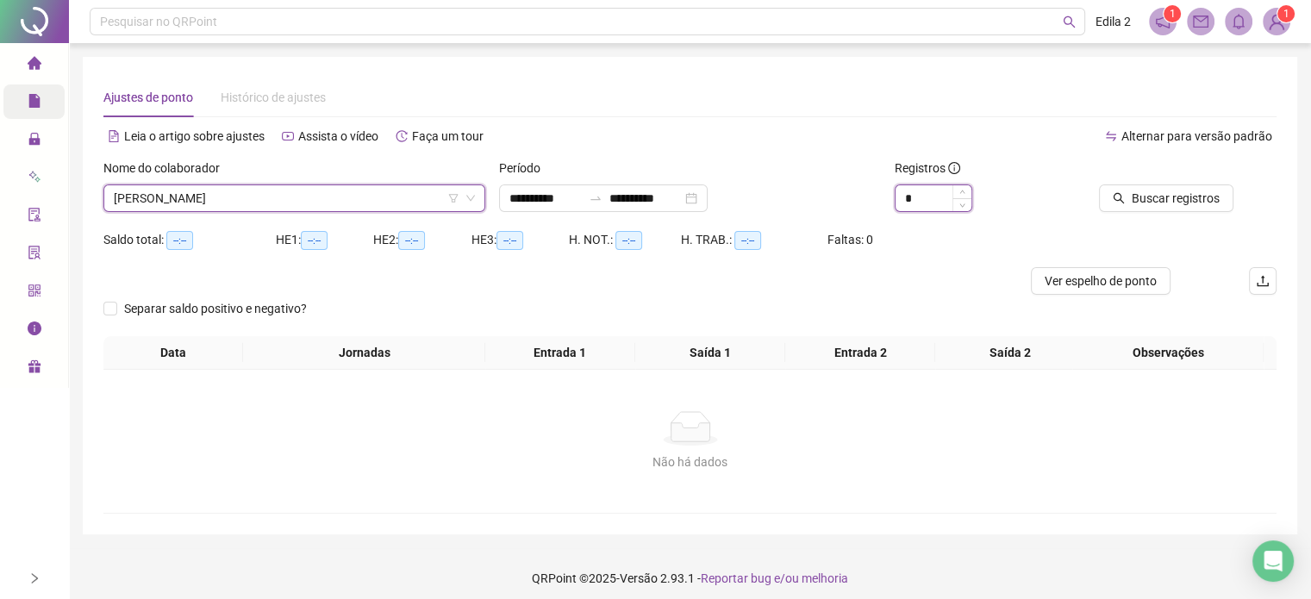
click at [941, 188] on input "*" at bounding box center [933, 198] width 76 height 26
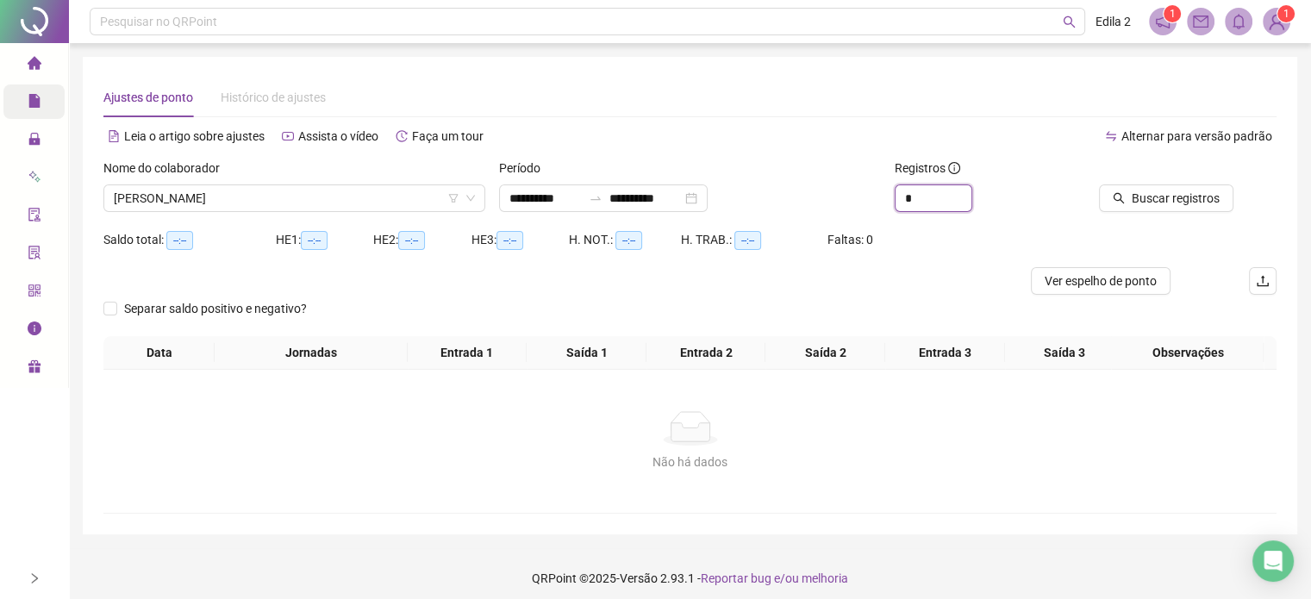
type input "*"
click at [1159, 203] on span "Buscar registros" at bounding box center [1175, 198] width 88 height 19
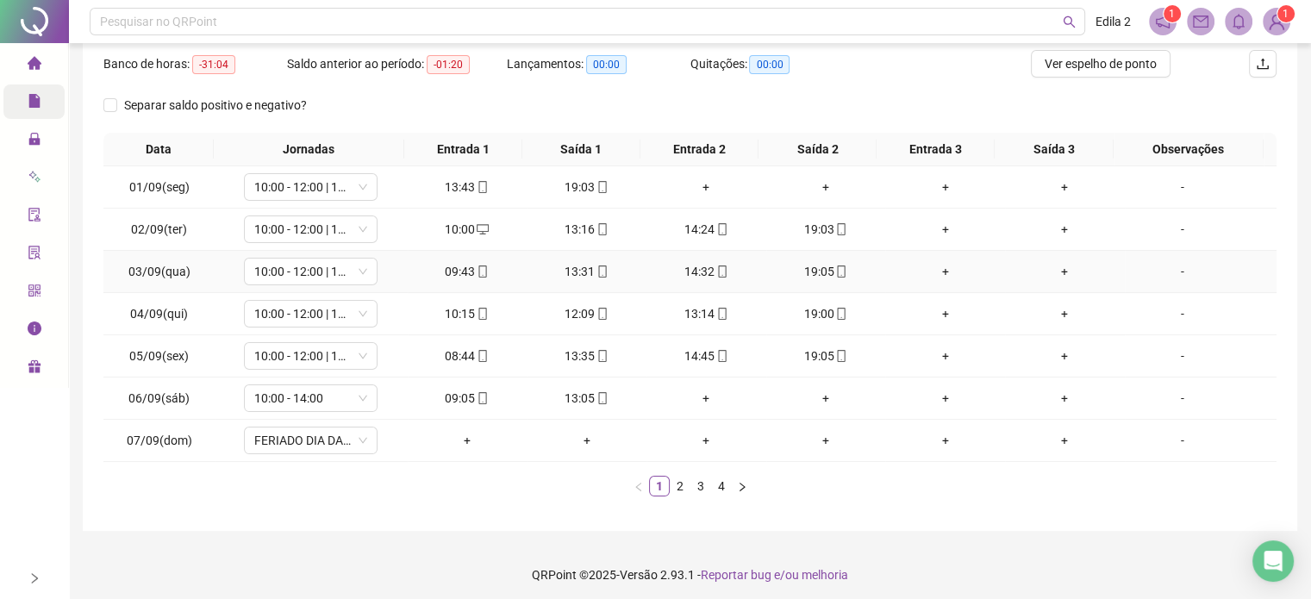
scroll to position [221, 0]
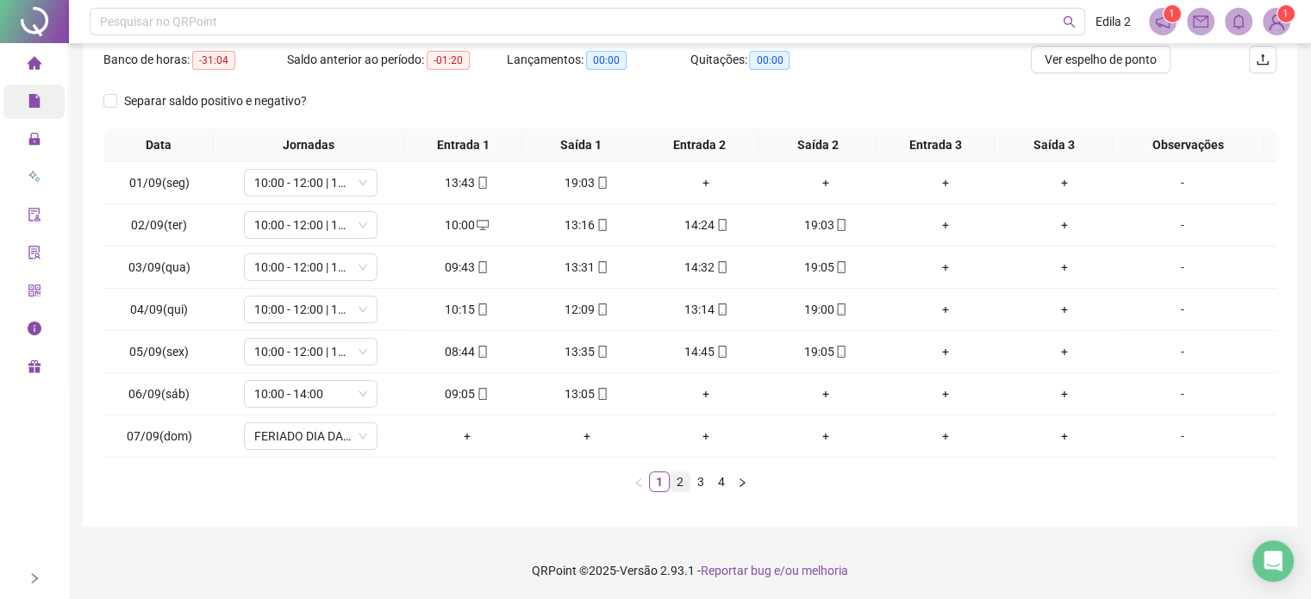
click at [683, 475] on link "2" at bounding box center [679, 481] width 19 height 19
click at [701, 475] on link "3" at bounding box center [700, 481] width 19 height 19
click at [722, 483] on link "4" at bounding box center [721, 481] width 19 height 19
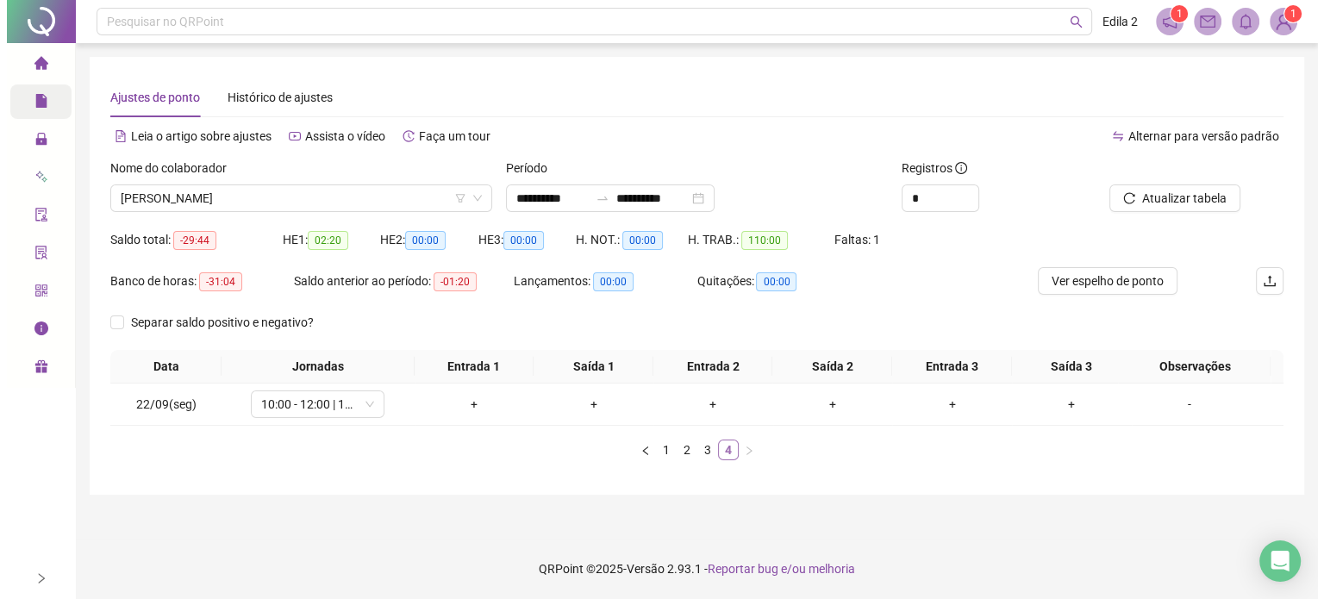
scroll to position [0, 0]
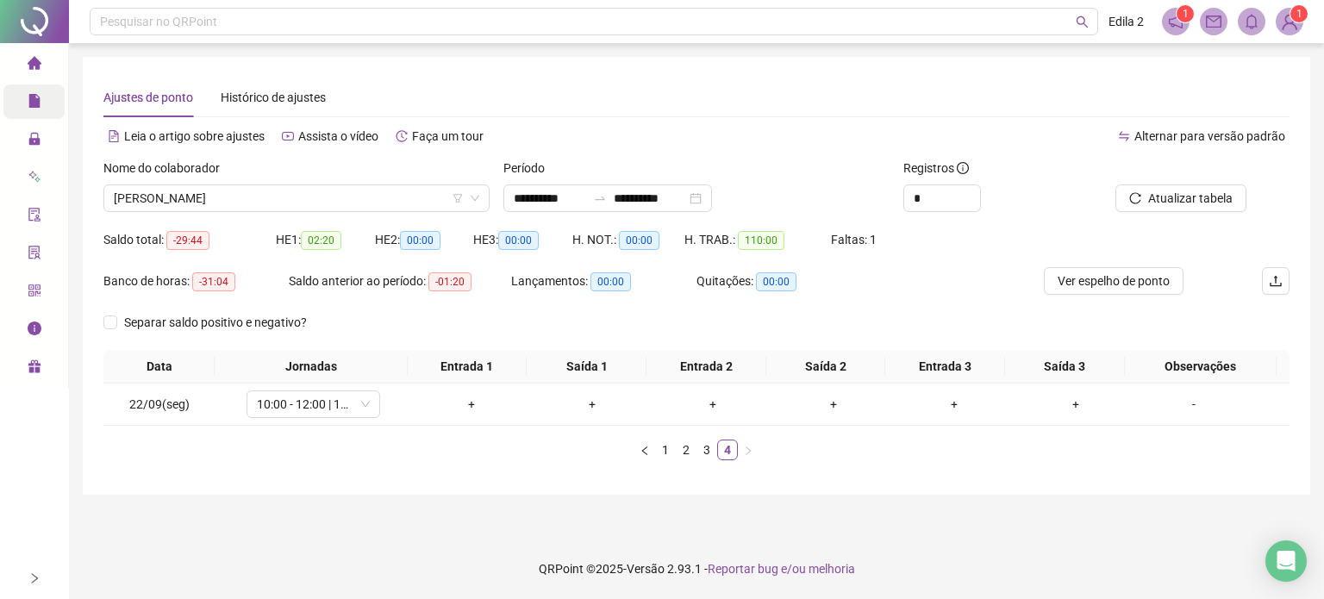
click at [251, 430] on div "Data Jornadas Entrada 1 Saída 1 Entrada 2 Saída 2 Entrada 3 Saída 3 Observações…" at bounding box center [696, 405] width 1186 height 110
